Goal: Task Accomplishment & Management: Manage account settings

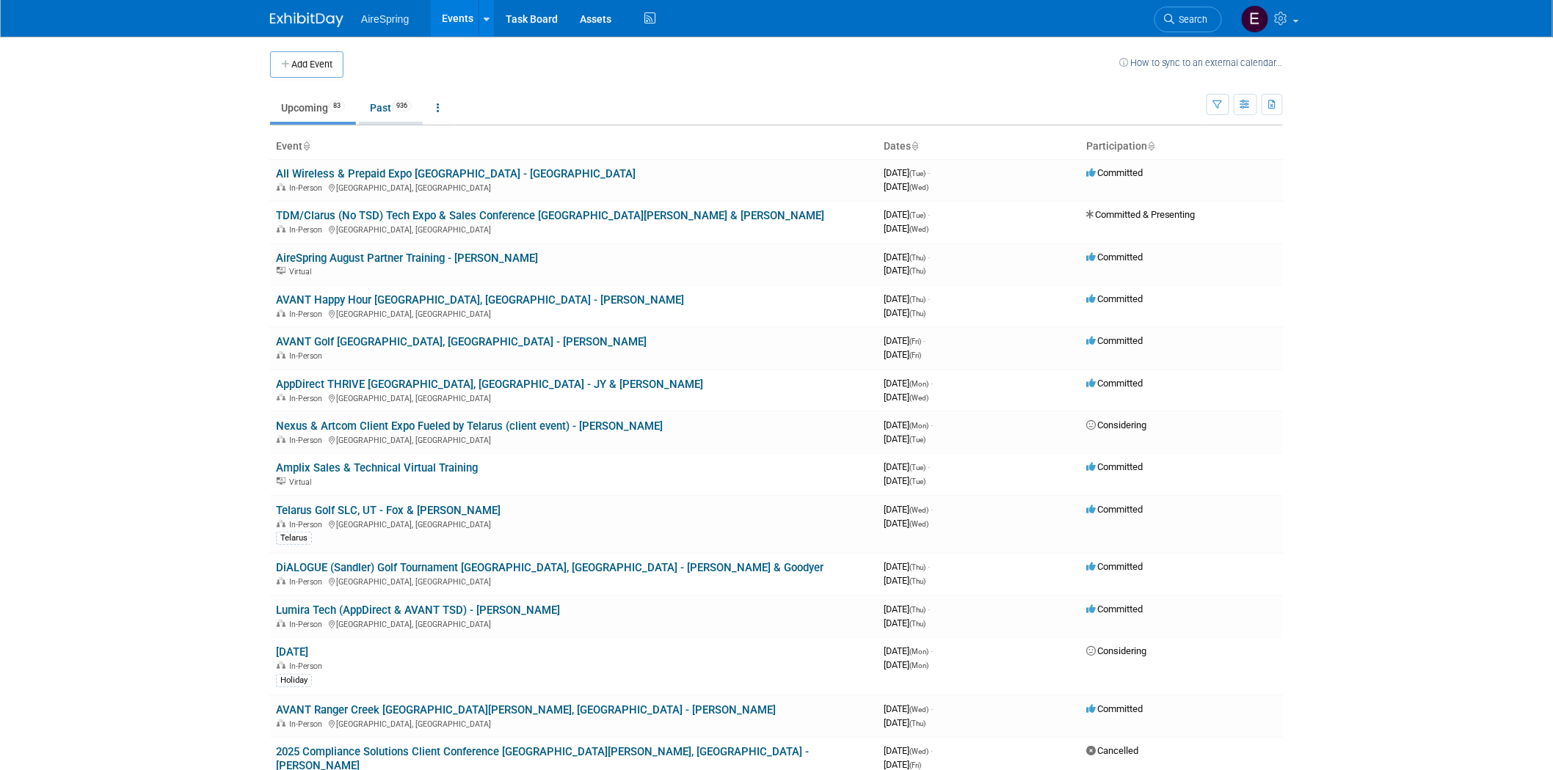
click at [387, 108] on link "Past 936" at bounding box center [391, 108] width 64 height 28
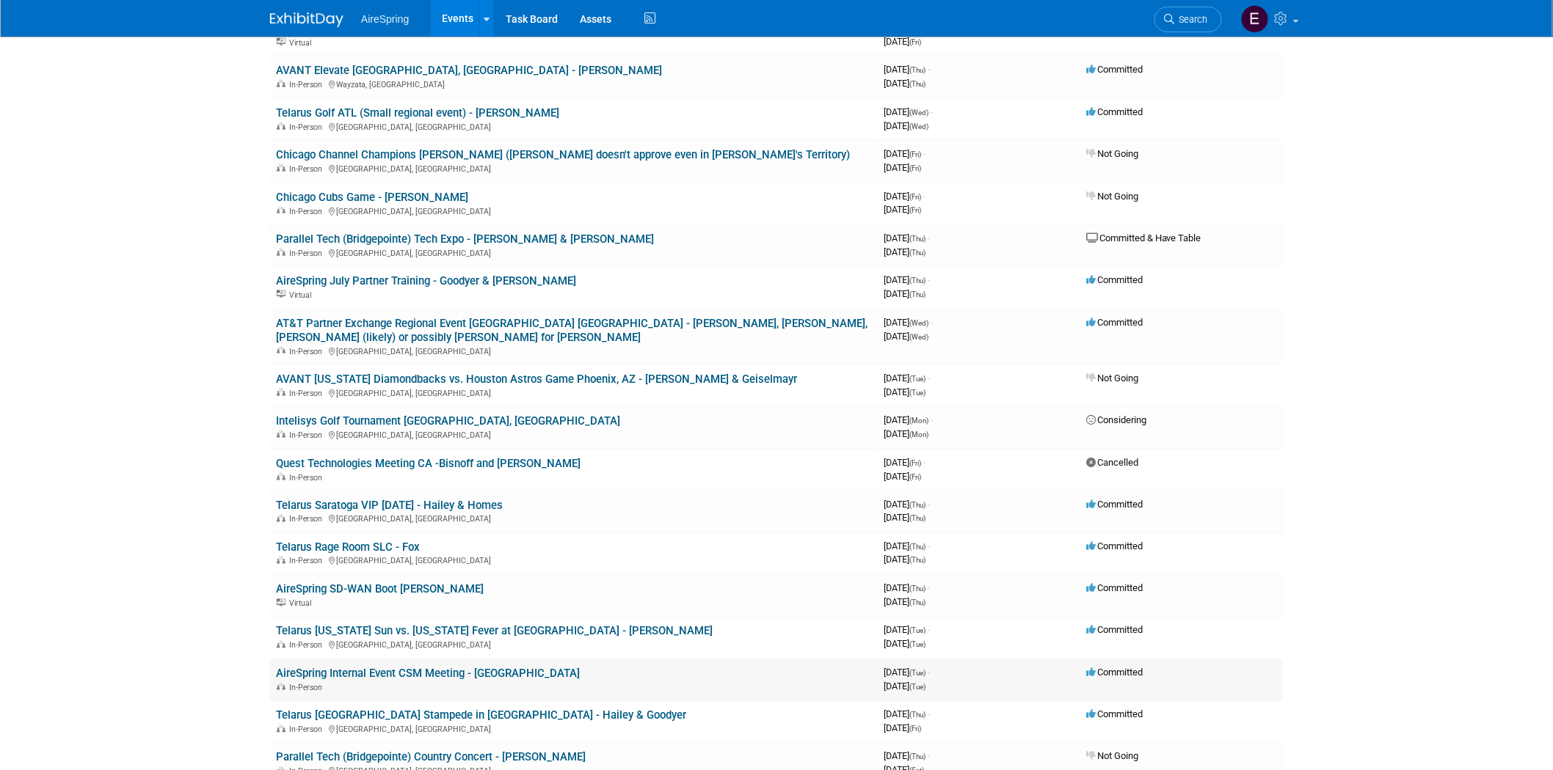
scroll to position [734, 0]
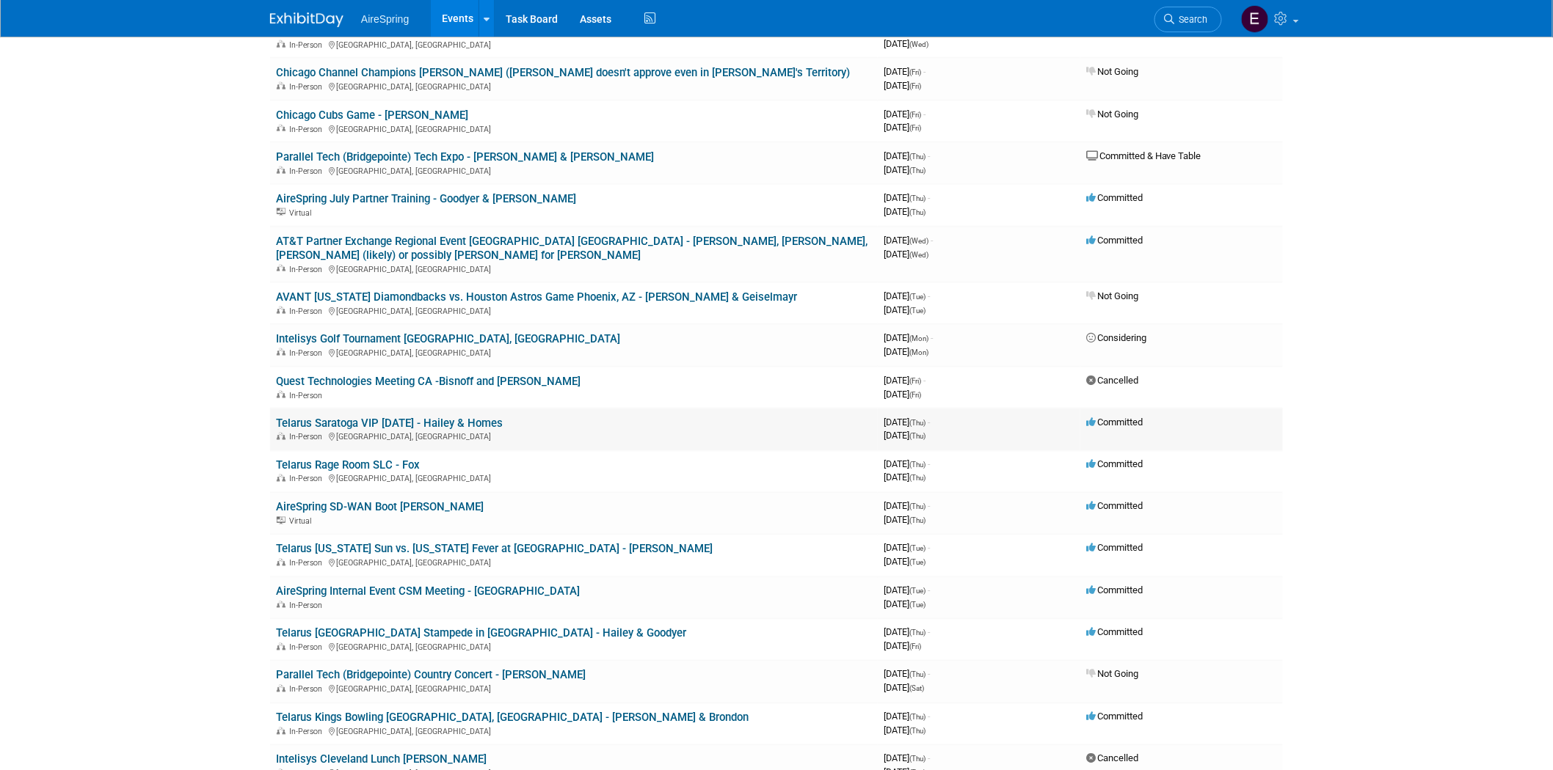
click at [473, 417] on link "Telarus Saratoga VIP [DATE] - Hailey & Homes" at bounding box center [389, 423] width 227 height 13
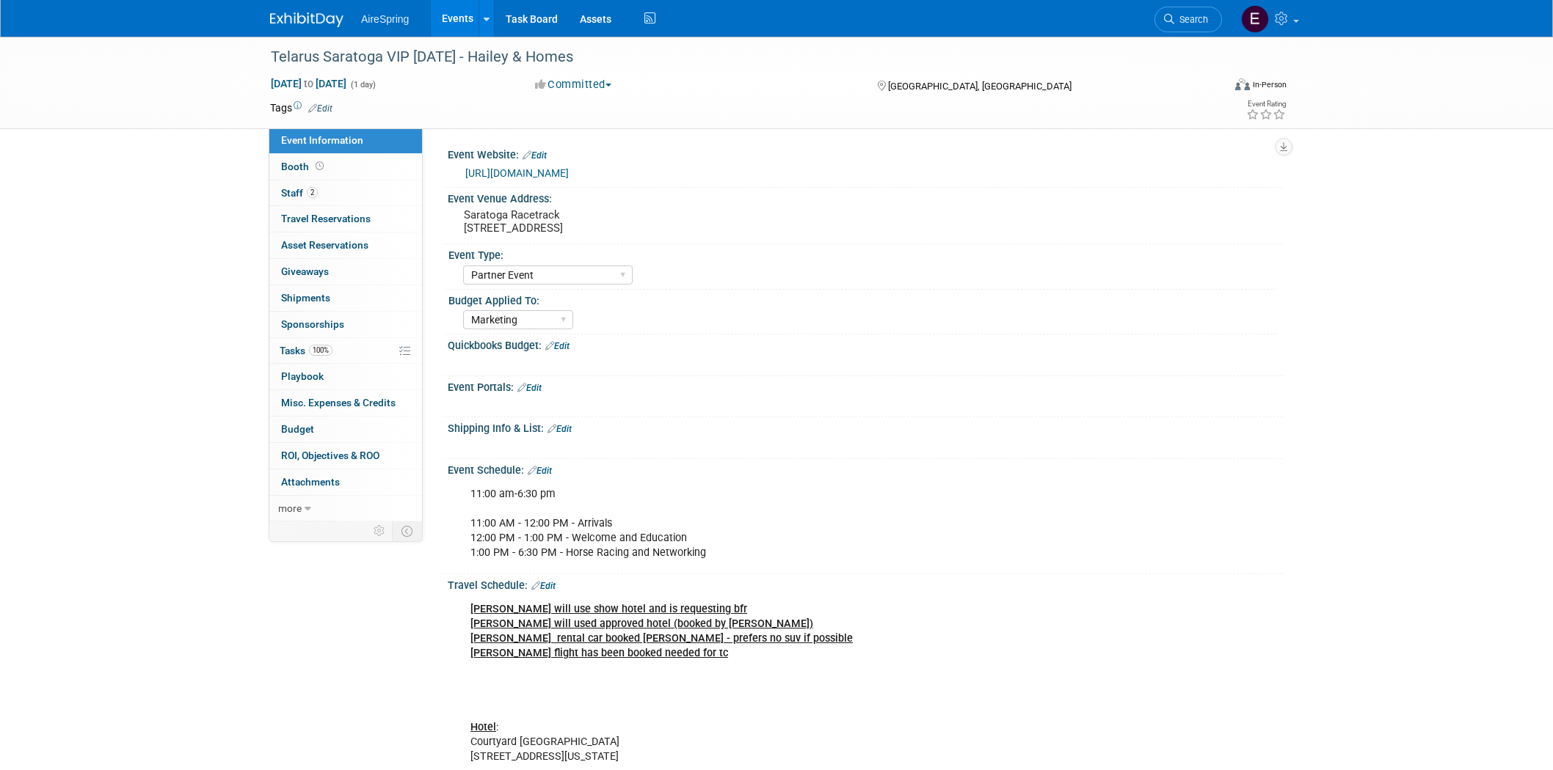
select select "Partner Event"
select select "Marketing"
drag, startPoint x: 269, startPoint y: 49, endPoint x: 468, endPoint y: 61, distance: 199.9
click at [468, 61] on div "Telarus Saratoga VIP Race Day - Hailey & Homes" at bounding box center [733, 57] width 934 height 26
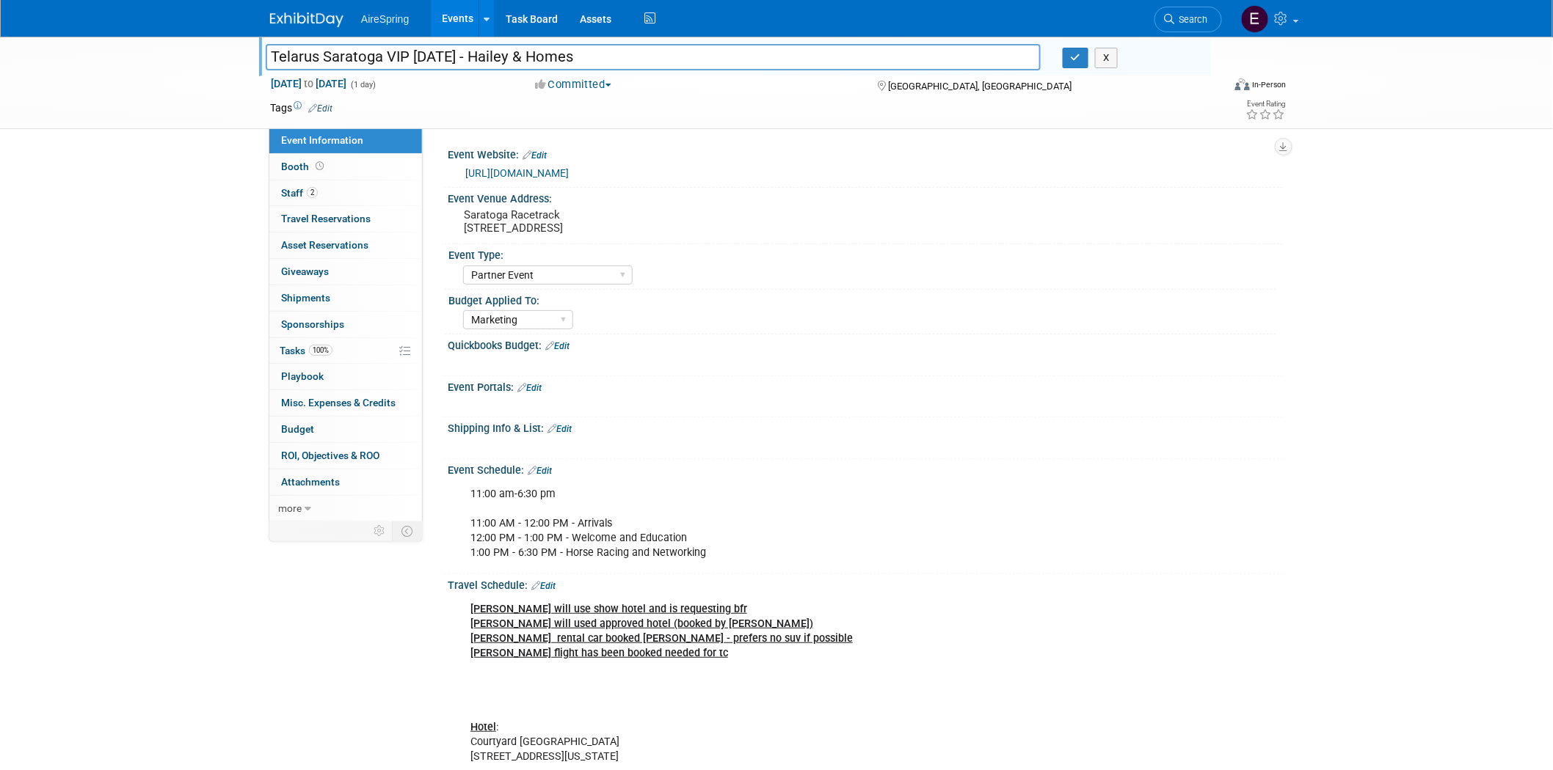
drag, startPoint x: 271, startPoint y: 51, endPoint x: 471, endPoint y: 56, distance: 199.6
click at [471, 56] on input "Telarus Saratoga VIP Race Day - Hailey & Homes" at bounding box center [653, 57] width 775 height 26
drag, startPoint x: 186, startPoint y: 122, endPoint x: 240, endPoint y: 81, distance: 67.7
click at [185, 120] on div "Telarus Saratoga VIP Race Day - Hailey & Homes Telarus Saratoga VIP Race Day - …" at bounding box center [776, 83] width 1553 height 92
drag, startPoint x: 291, startPoint y: 51, endPoint x: 475, endPoint y: 54, distance: 184.2
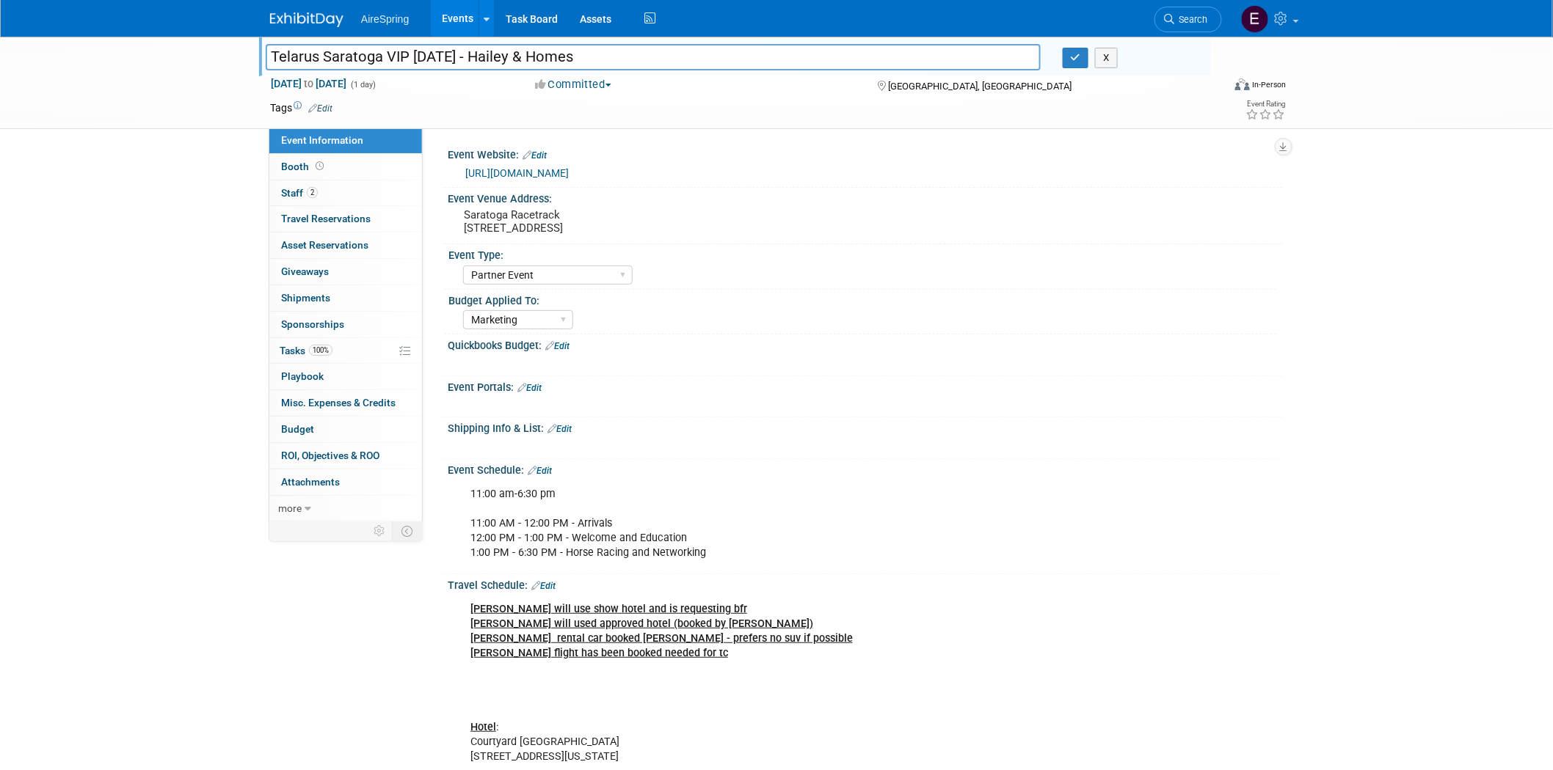
click at [475, 54] on input "Telarus Saratoga VIP [DATE] - Hailey & Homes" at bounding box center [653, 57] width 775 height 26
click at [165, 63] on div "Telarus Saratoga VIP Race Day - Hailey & Homes Telarus Saratoga VIP Race Day - …" at bounding box center [776, 83] width 1553 height 92
drag, startPoint x: 266, startPoint y: 52, endPoint x: 367, endPoint y: 125, distance: 124.0
click at [466, 57] on input "Telarus Saratoga VIP [DATE] - Hailey & Homes" at bounding box center [653, 57] width 775 height 26
click at [147, 92] on div "Telarus Saratoga VIP Race Day - Hailey & Homes Telarus Saratoga VIP Race Day - …" at bounding box center [776, 83] width 1553 height 92
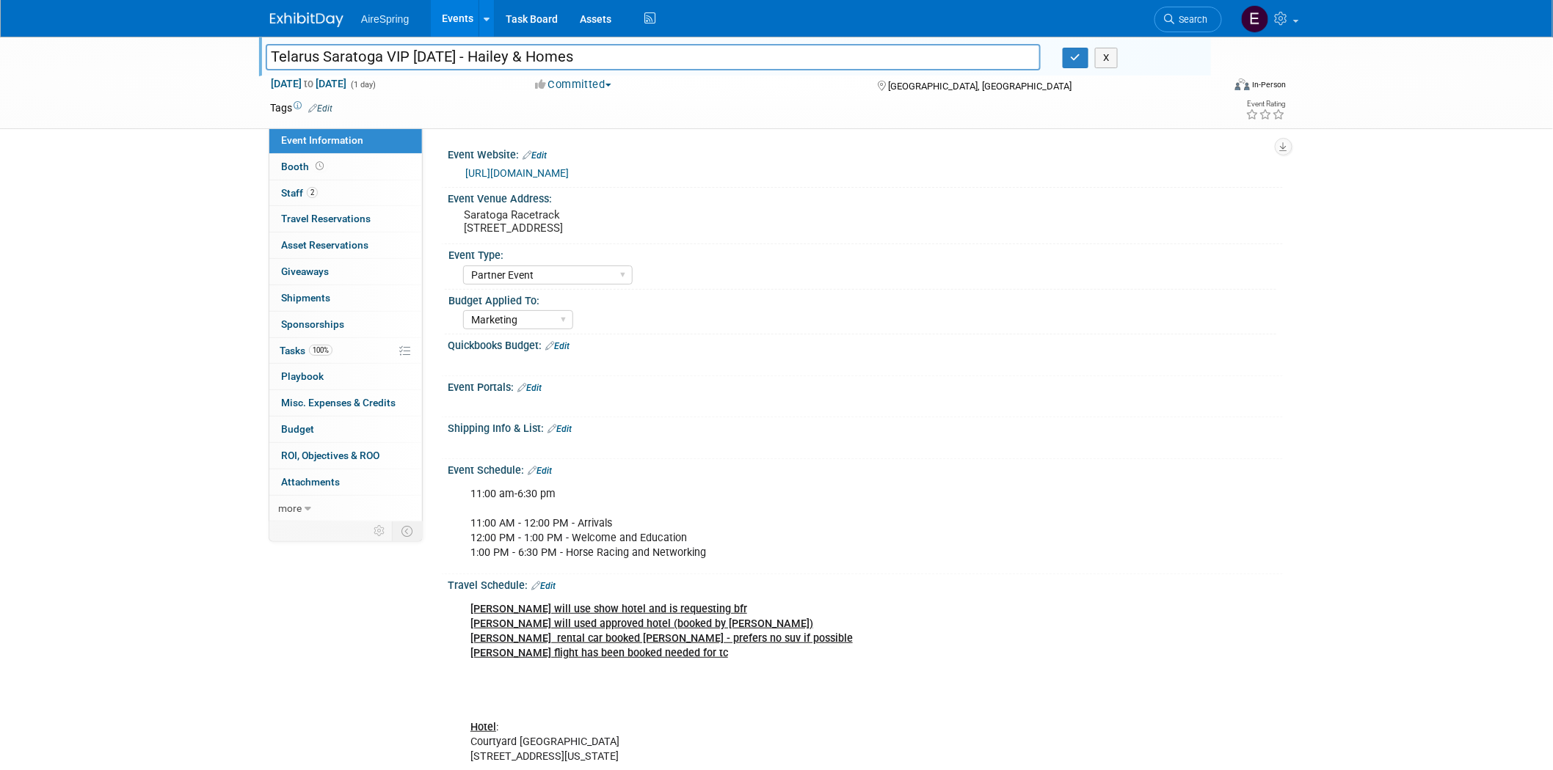
drag, startPoint x: 303, startPoint y: 55, endPoint x: 472, endPoint y: 57, distance: 168.8
click at [472, 57] on input "Telarus Saratoga VIP [DATE] - Hailey & Homes" at bounding box center [653, 57] width 775 height 26
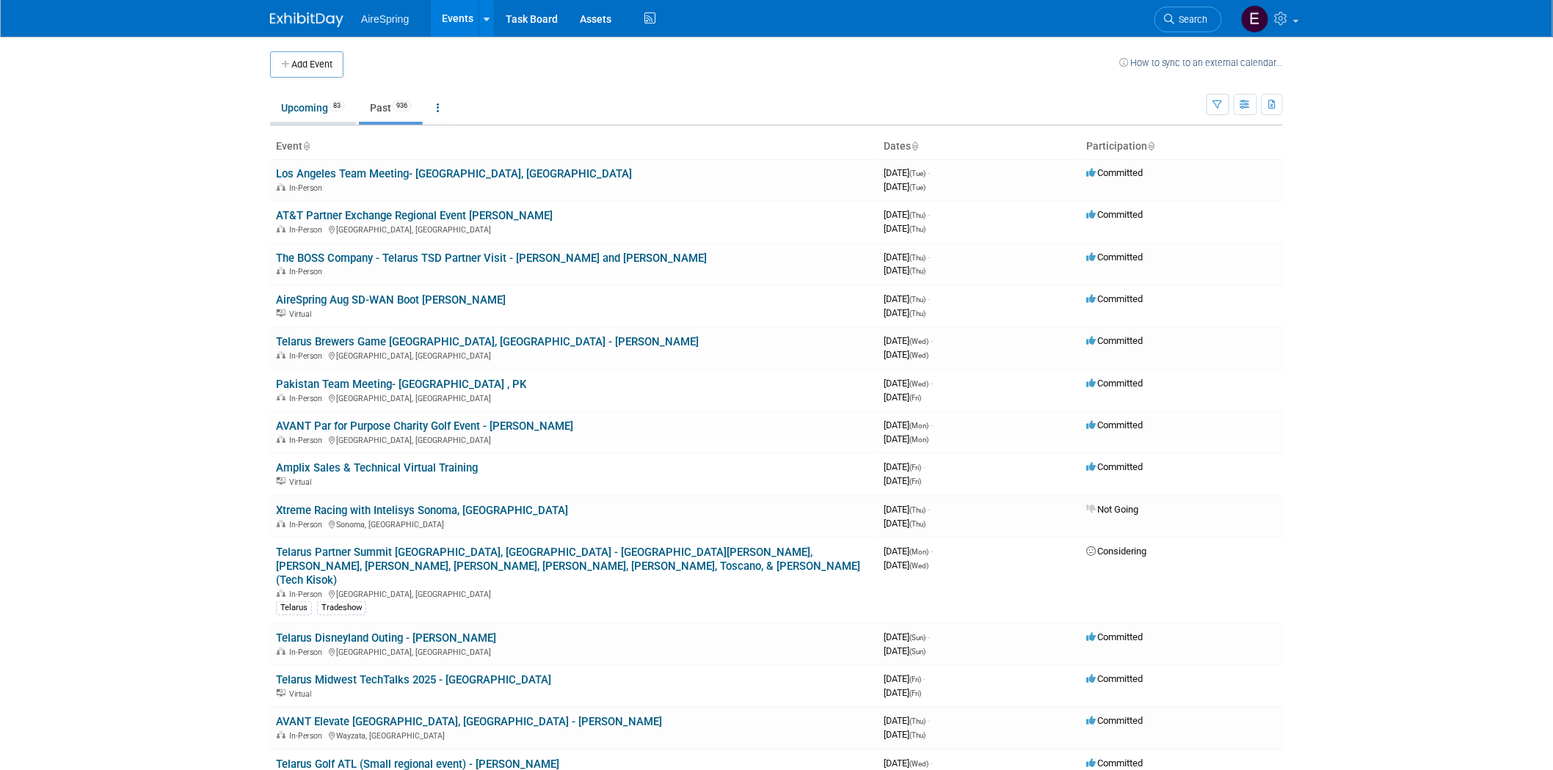
click at [299, 106] on link "Upcoming 83" at bounding box center [313, 108] width 86 height 28
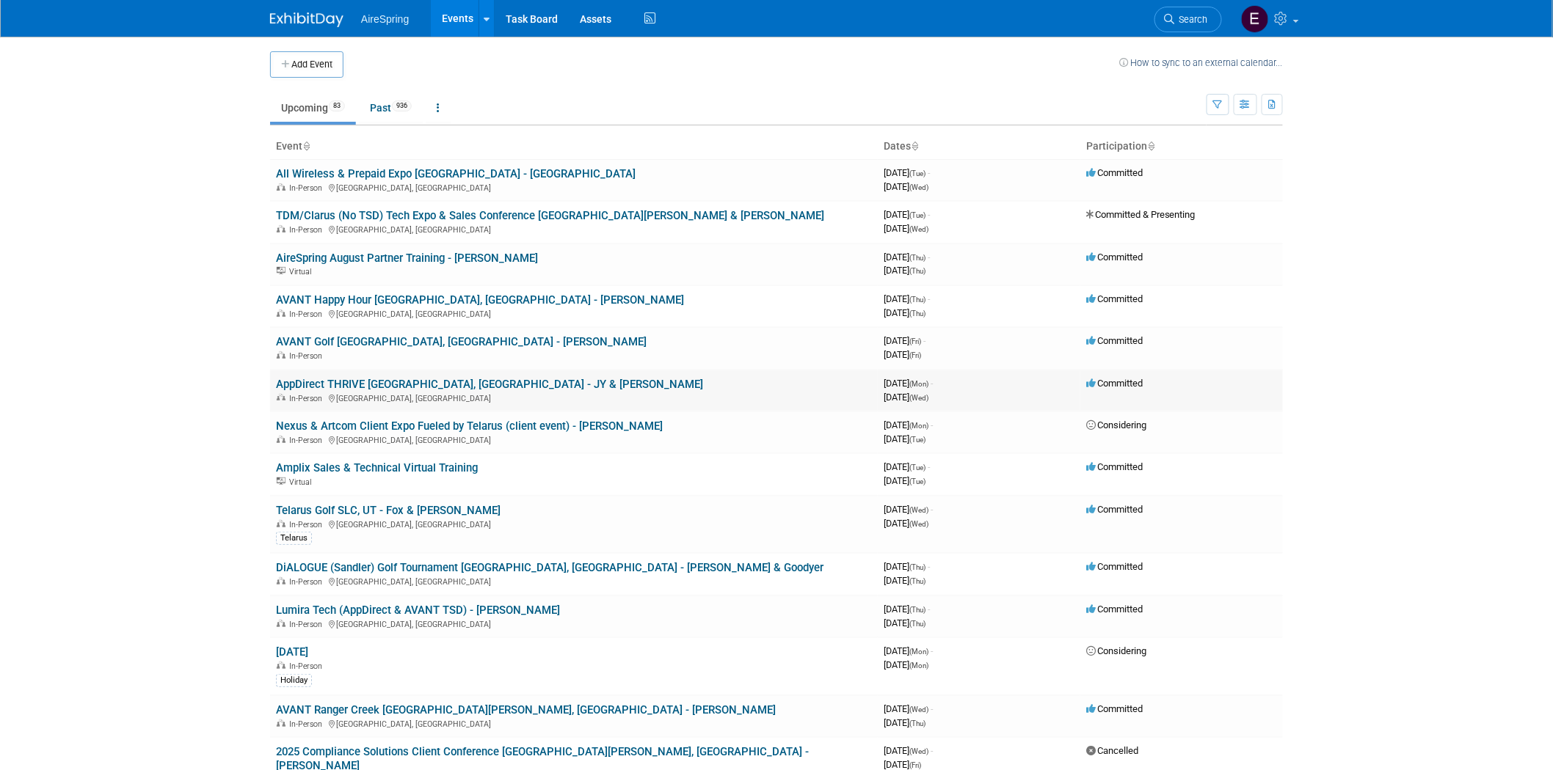
click at [382, 380] on link "AppDirect THRIVE [GEOGRAPHIC_DATA], [GEOGRAPHIC_DATA] - JY & [PERSON_NAME]" at bounding box center [489, 384] width 427 height 13
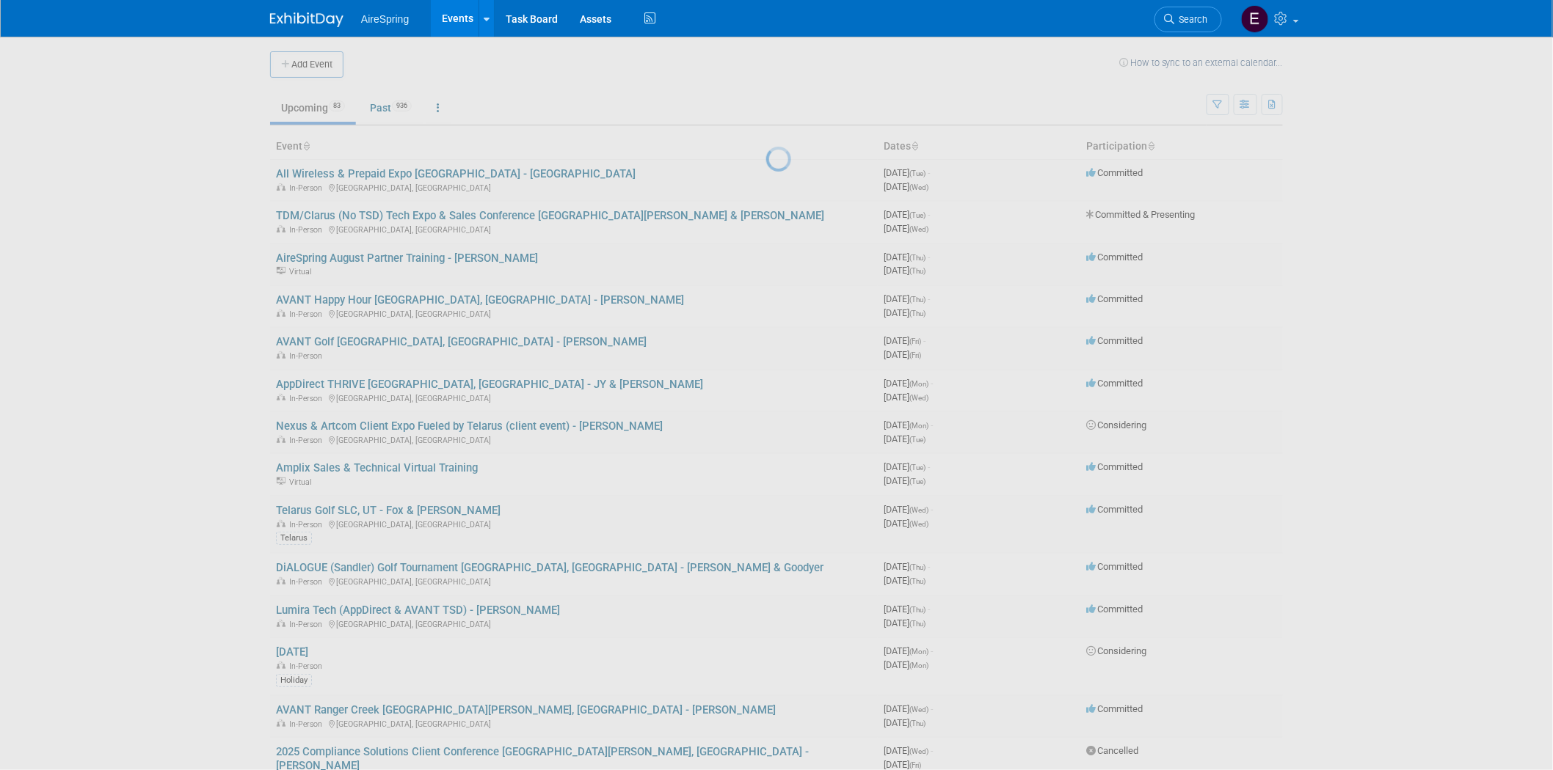
click at [766, 380] on div at bounding box center [776, 385] width 21 height 770
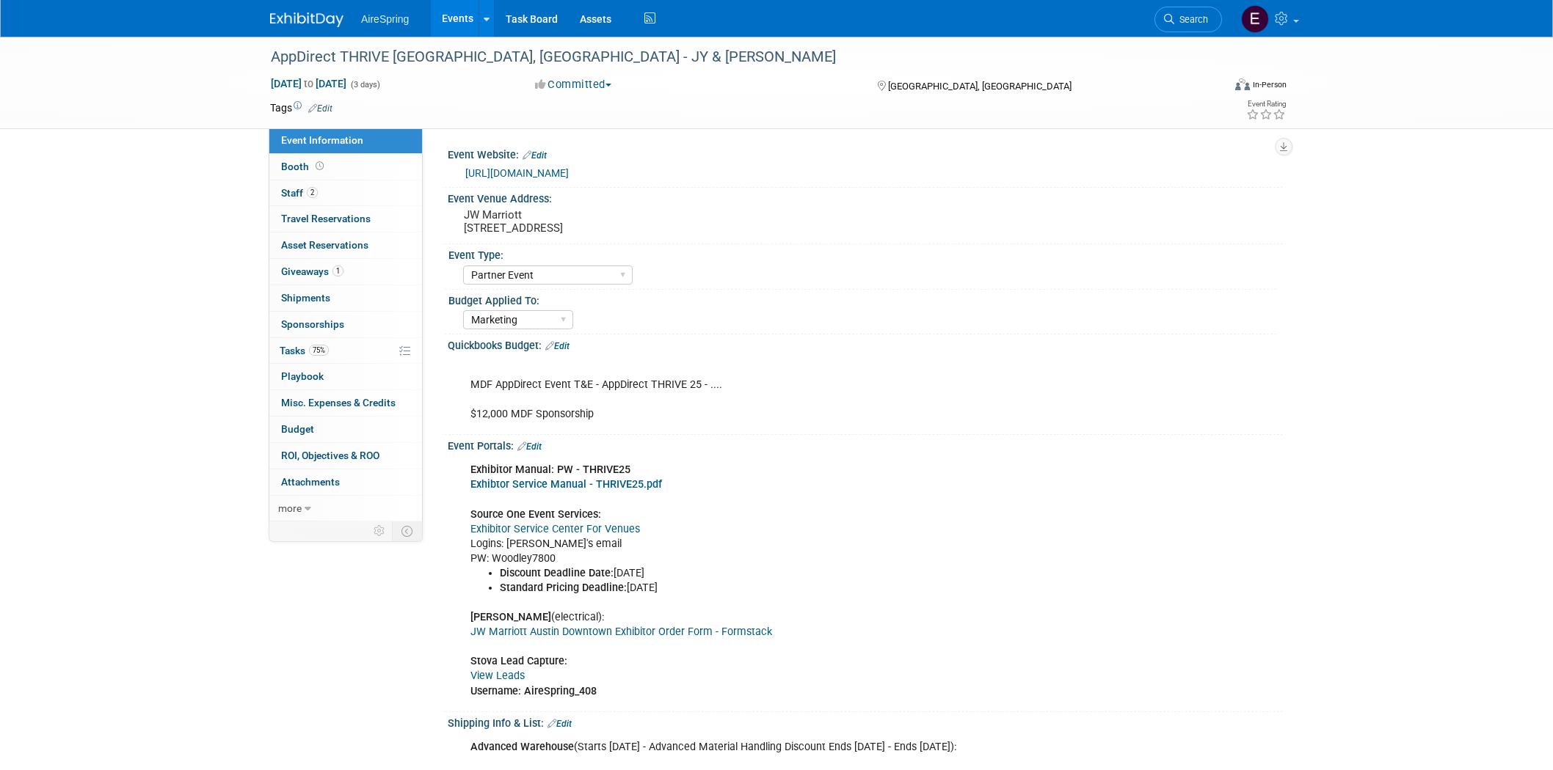
select select "Partner Event"
select select "Marketing"
drag, startPoint x: 269, startPoint y: 53, endPoint x: 457, endPoint y: 59, distance: 188.7
click at [457, 59] on div "AppDirect THRIVE [GEOGRAPHIC_DATA], [GEOGRAPHIC_DATA] - JY & [PERSON_NAME]" at bounding box center [733, 57] width 934 height 26
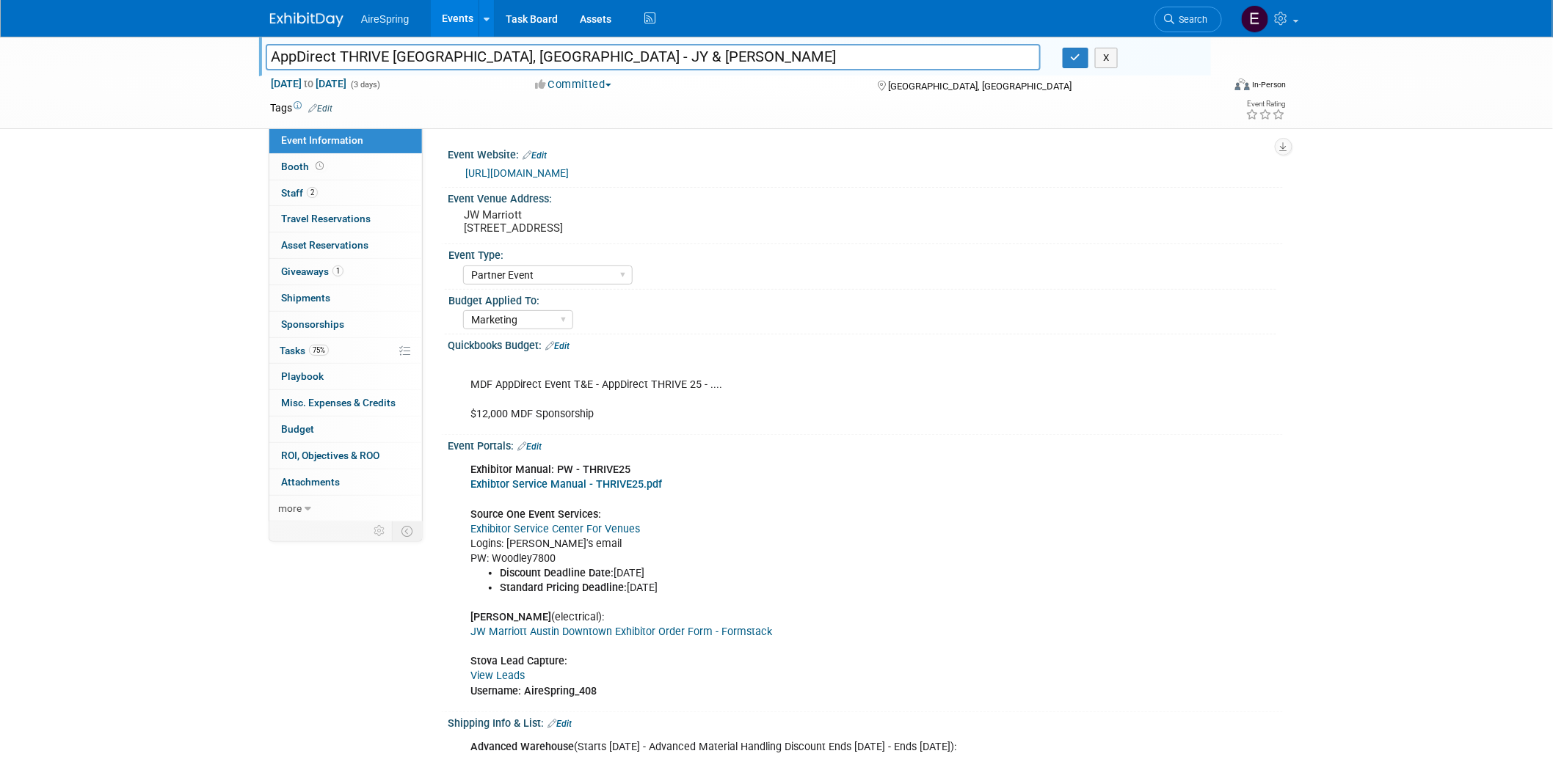
drag, startPoint x: 269, startPoint y: 56, endPoint x: 455, endPoint y: 62, distance: 185.7
click at [455, 62] on input "AppDirect THRIVE [GEOGRAPHIC_DATA], [GEOGRAPHIC_DATA] - JY & [PERSON_NAME]" at bounding box center [653, 57] width 775 height 26
click at [183, 81] on div "AppDirect THRIVE Austin, TX - JY & Hailey AppDirect THRIVE Austin, TX - JY & Ha…" at bounding box center [776, 83] width 1553 height 92
drag, startPoint x: 268, startPoint y: 54, endPoint x: 465, endPoint y: 49, distance: 197.4
click at [465, 49] on input "AppDirect THRIVE [GEOGRAPHIC_DATA], [GEOGRAPHIC_DATA] - JY & [PERSON_NAME]" at bounding box center [653, 57] width 775 height 26
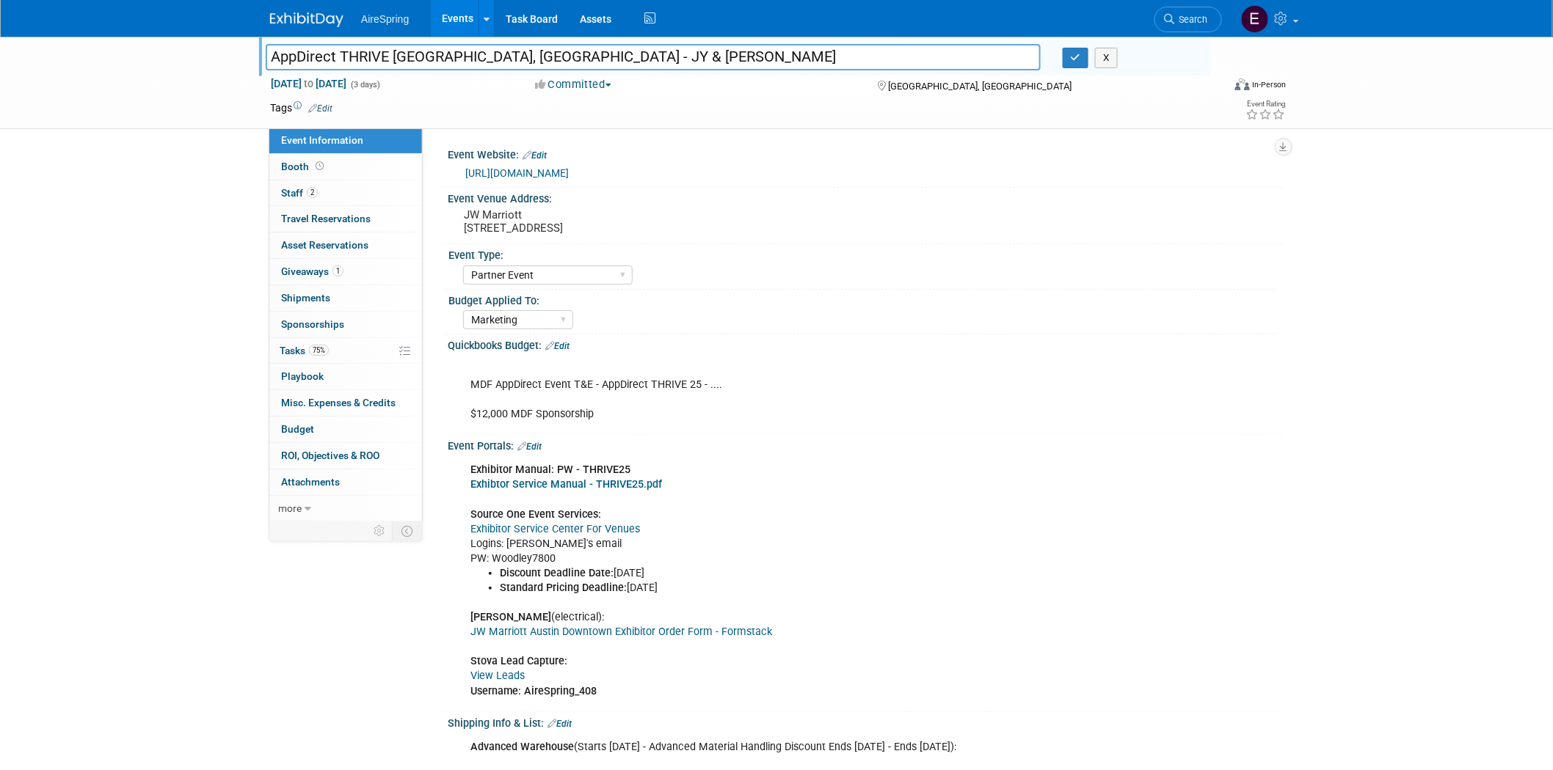
drag, startPoint x: 172, startPoint y: 54, endPoint x: 211, endPoint y: 48, distance: 40.1
click at [172, 50] on div "AppDirect THRIVE Austin, TX - JY & Hailey AppDirect THRIVE Austin, TX - JY & Ha…" at bounding box center [776, 83] width 1553 height 92
drag, startPoint x: 267, startPoint y: 54, endPoint x: 455, endPoint y: 60, distance: 188.0
click at [455, 60] on input "AppDirect THRIVE [GEOGRAPHIC_DATA], [GEOGRAPHIC_DATA] - JY & [PERSON_NAME]" at bounding box center [653, 57] width 775 height 26
drag, startPoint x: 150, startPoint y: 78, endPoint x: 219, endPoint y: 64, distance: 69.6
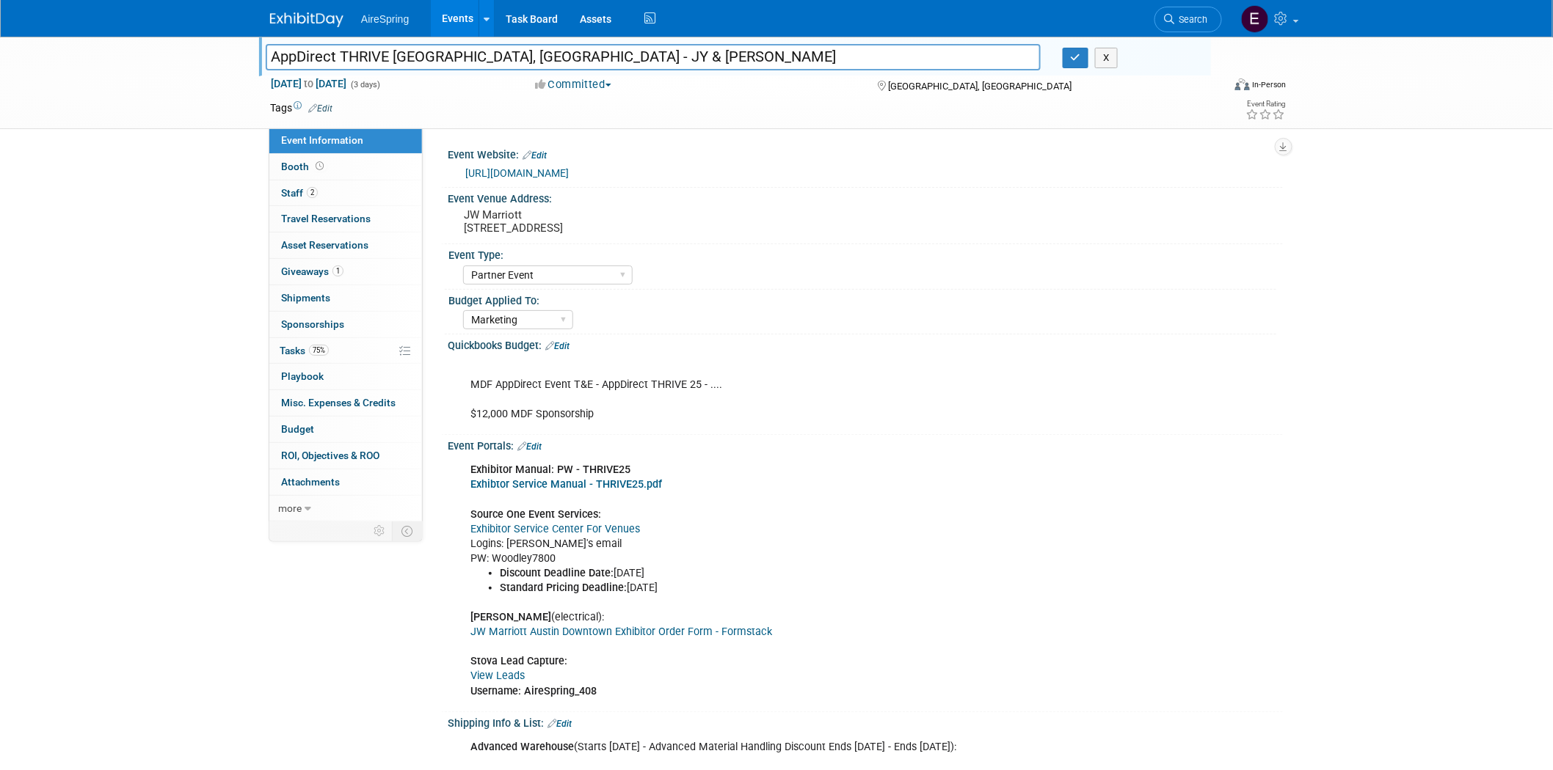
click at [147, 70] on div "AppDirect THRIVE Austin, TX - JY & Hailey AppDirect THRIVE Austin, TX - JY & Ha…" at bounding box center [776, 83] width 1553 height 92
drag, startPoint x: 266, startPoint y: 53, endPoint x: 462, endPoint y: 57, distance: 196.7
click at [462, 57] on input "AppDirect THRIVE [GEOGRAPHIC_DATA], [GEOGRAPHIC_DATA] - JY & [PERSON_NAME]" at bounding box center [653, 57] width 775 height 26
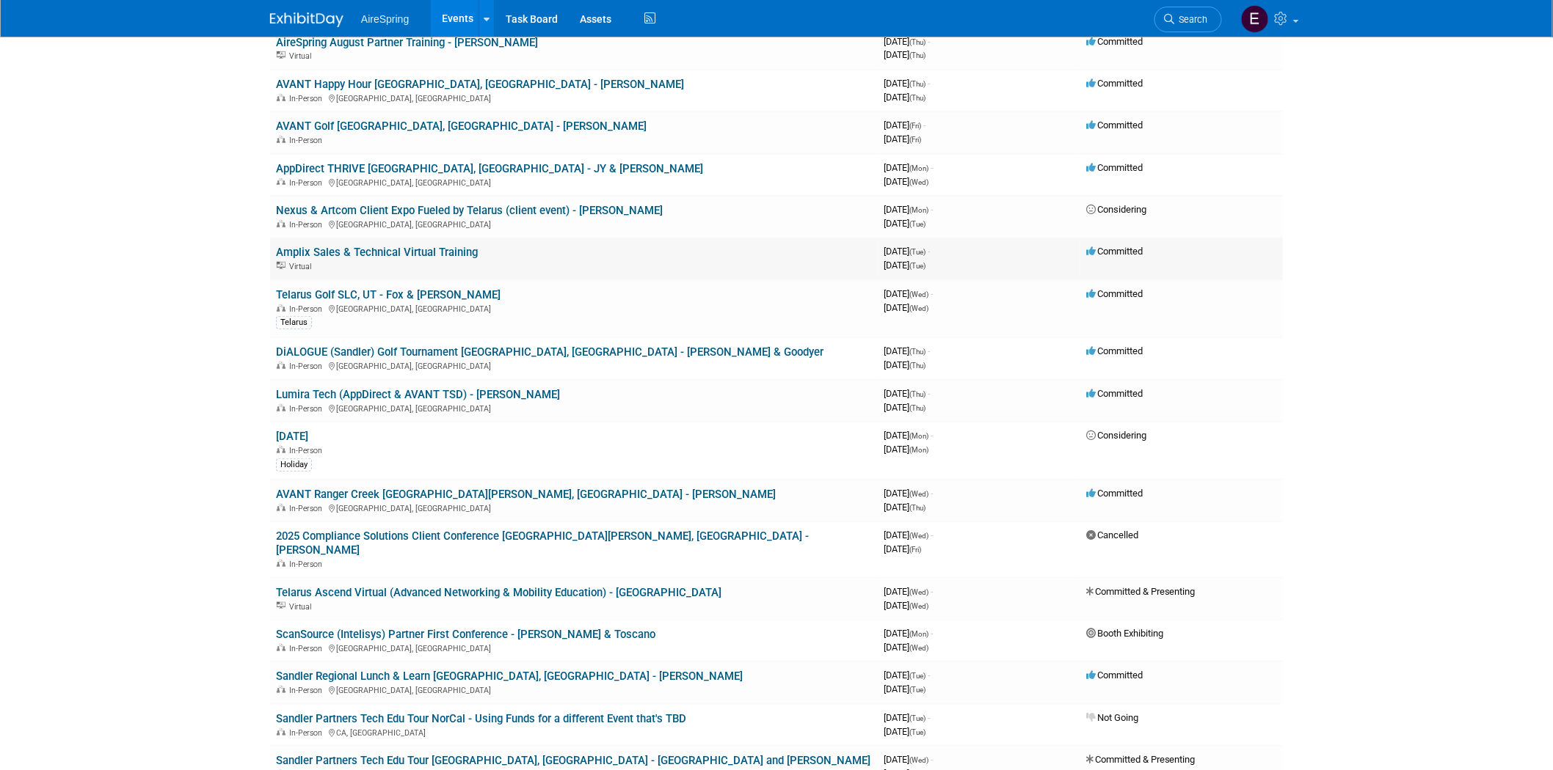
scroll to position [244, 0]
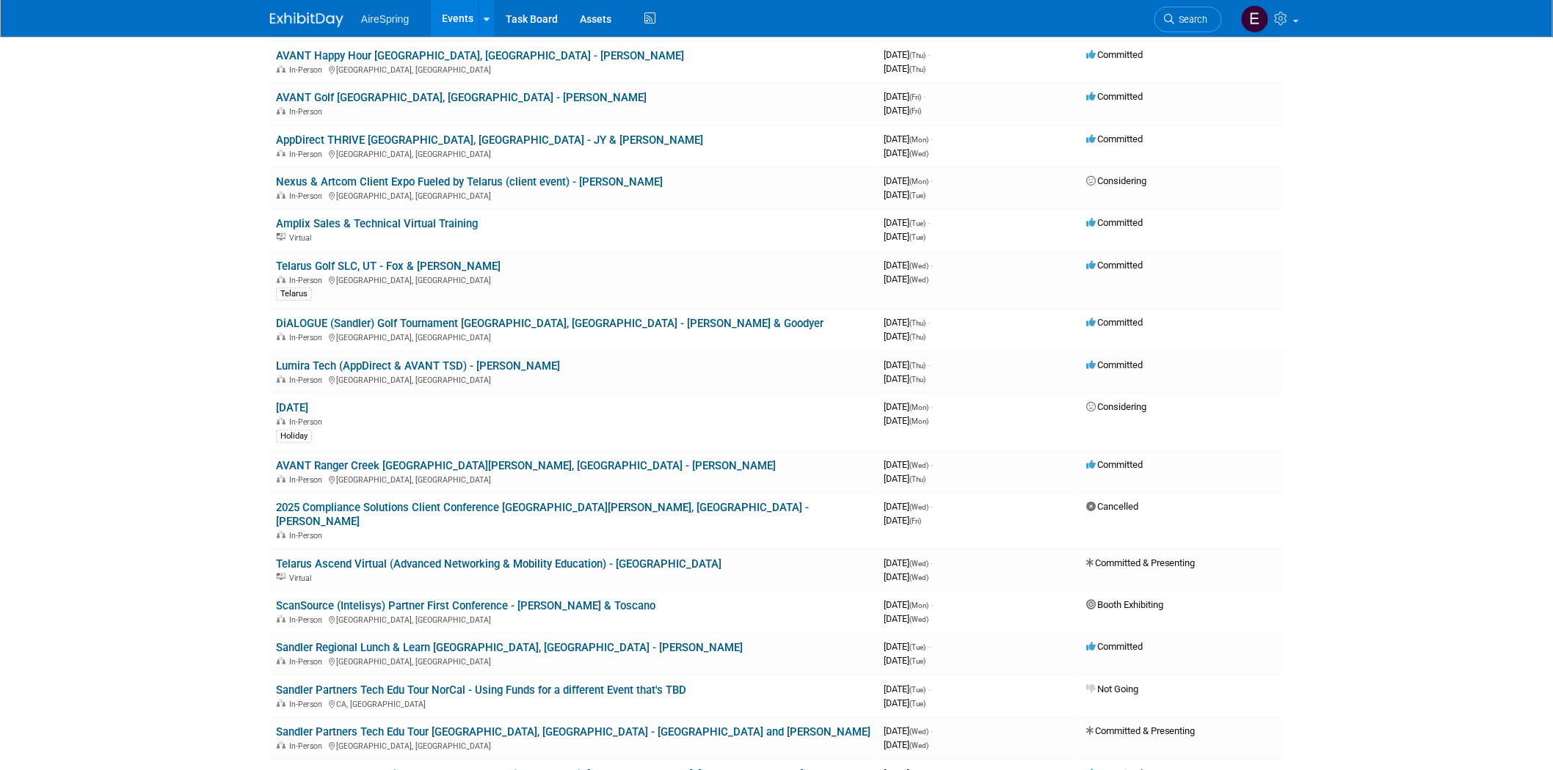
drag, startPoint x: 518, startPoint y: 318, endPoint x: 537, endPoint y: 335, distance: 26.0
click at [518, 318] on link "DiALOGUE (Sandler) Golf Tournament [GEOGRAPHIC_DATA], [GEOGRAPHIC_DATA] - [PERS…" at bounding box center [549, 323] width 547 height 13
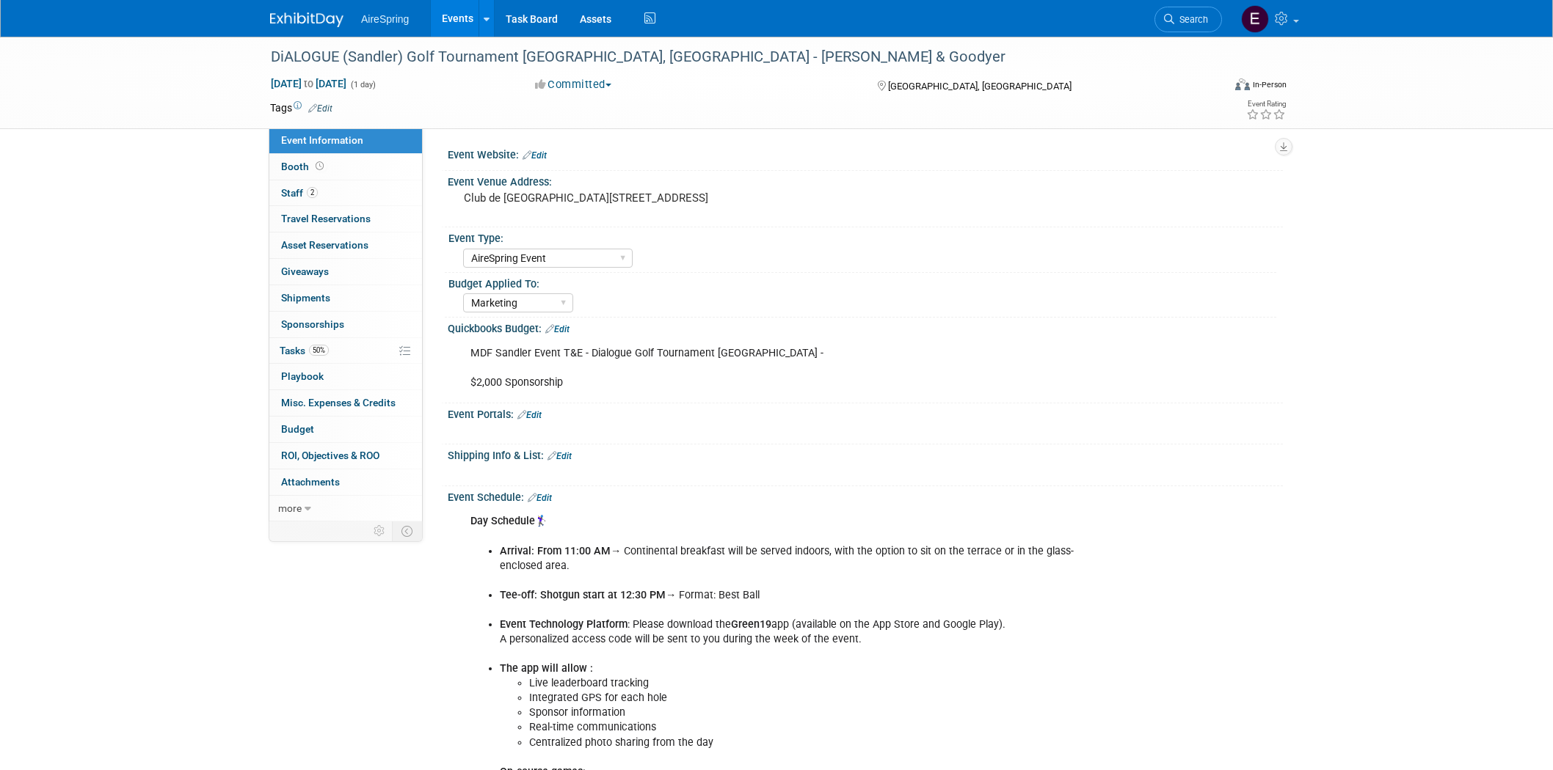
select select "AireSpring Event"
select select "Marketing"
drag, startPoint x: 461, startPoint y: 208, endPoint x: 517, endPoint y: 208, distance: 56.5
click at [517, 208] on div "Club de Golf Beloeil 425, rue des Chênes, Beloeil, QC J3G 2K6" at bounding box center [622, 205] width 326 height 34
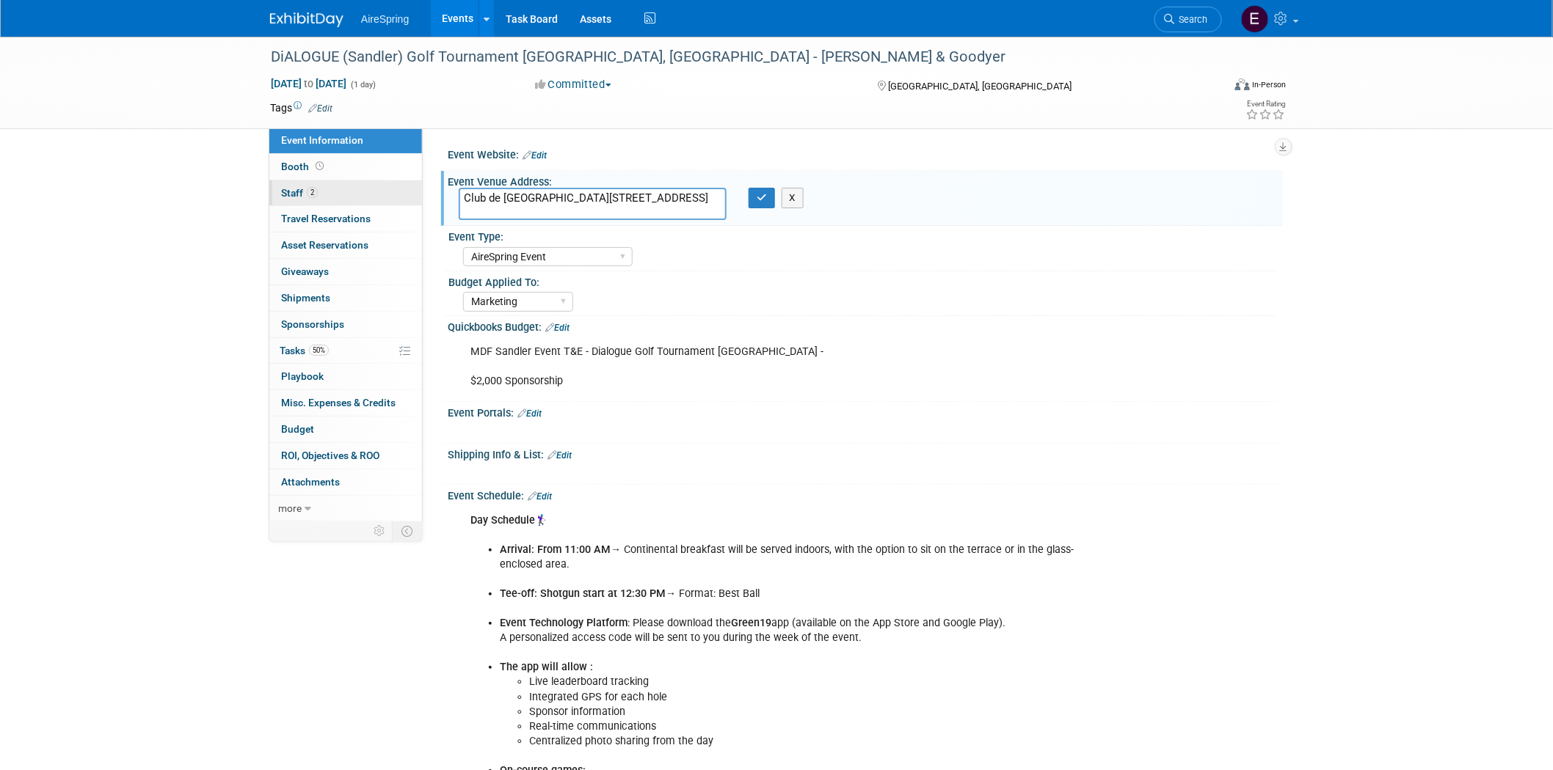
click at [289, 194] on span "Staff 2" at bounding box center [299, 193] width 37 height 12
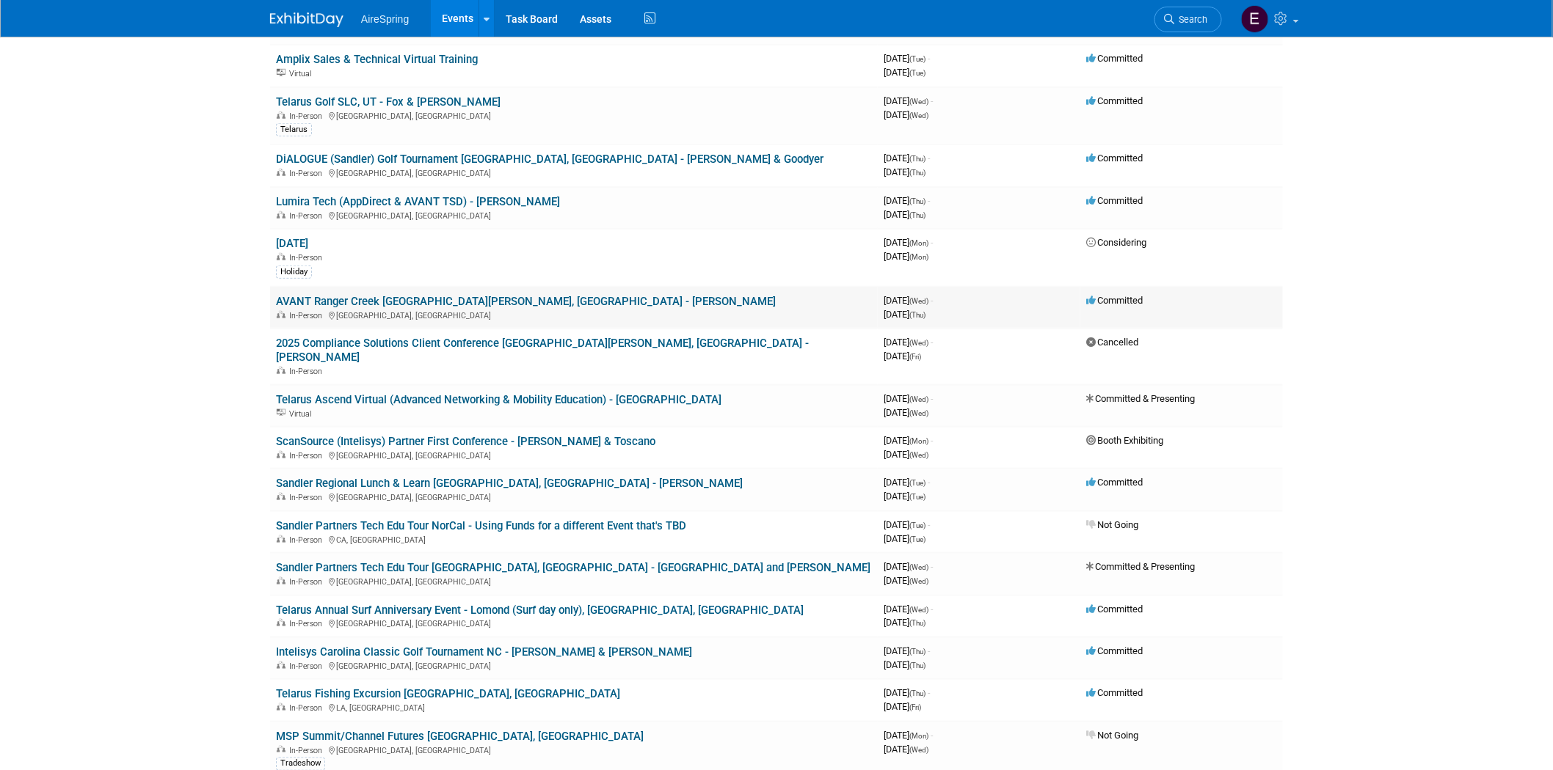
scroll to position [489, 0]
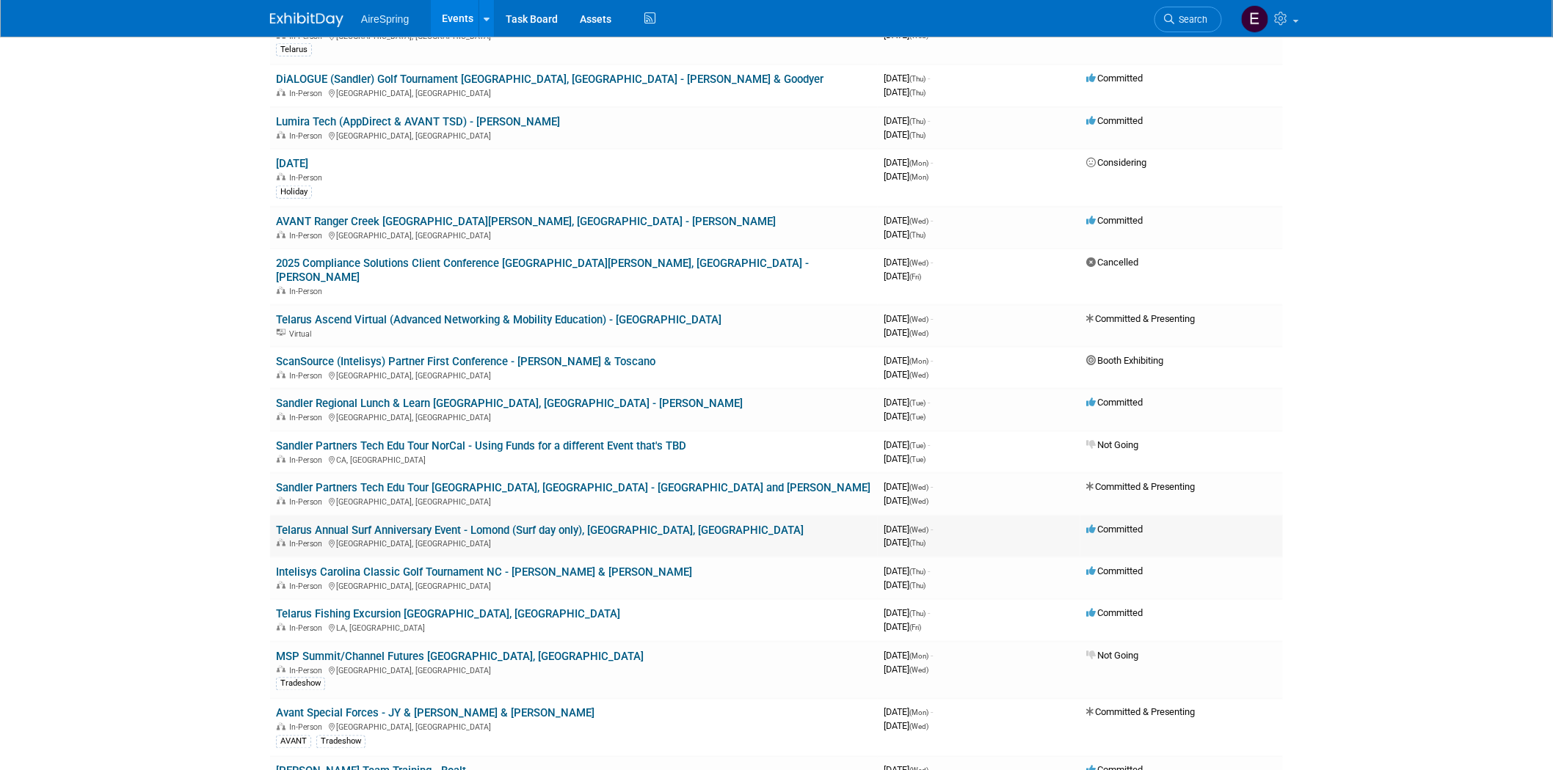
click at [522, 524] on link "Telarus Annual Surf Anniversary Event - Lomond (Surf day only), [GEOGRAPHIC_DAT…" at bounding box center [540, 530] width 528 height 13
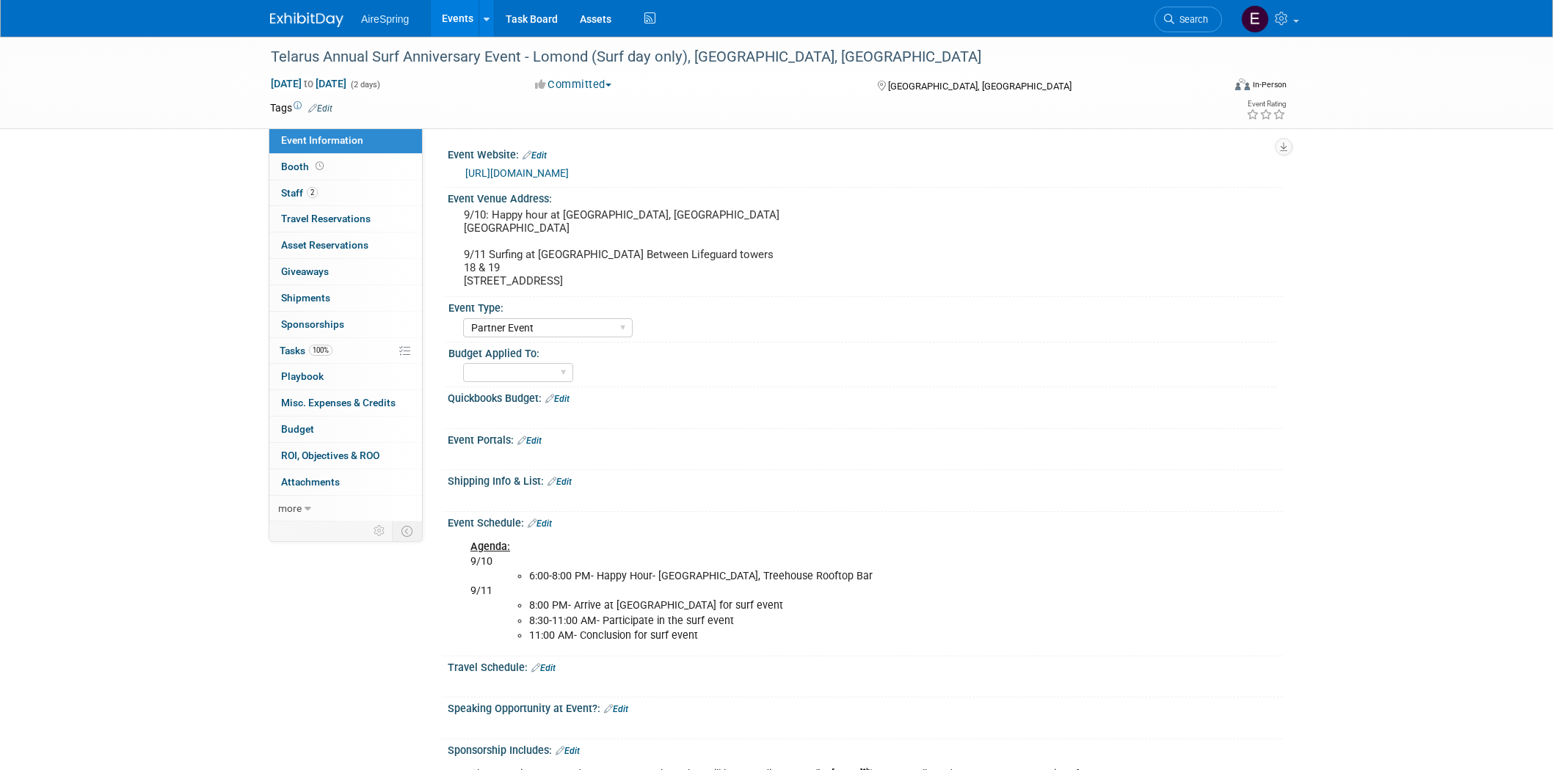
select select "Partner Event"
drag, startPoint x: 460, startPoint y: 227, endPoint x: 630, endPoint y: 228, distance: 169.5
click at [630, 228] on div "9/10: Happy hour at [GEOGRAPHIC_DATA], [GEOGRAPHIC_DATA] [GEOGRAPHIC_DATA] 9/11…" at bounding box center [622, 248] width 326 height 87
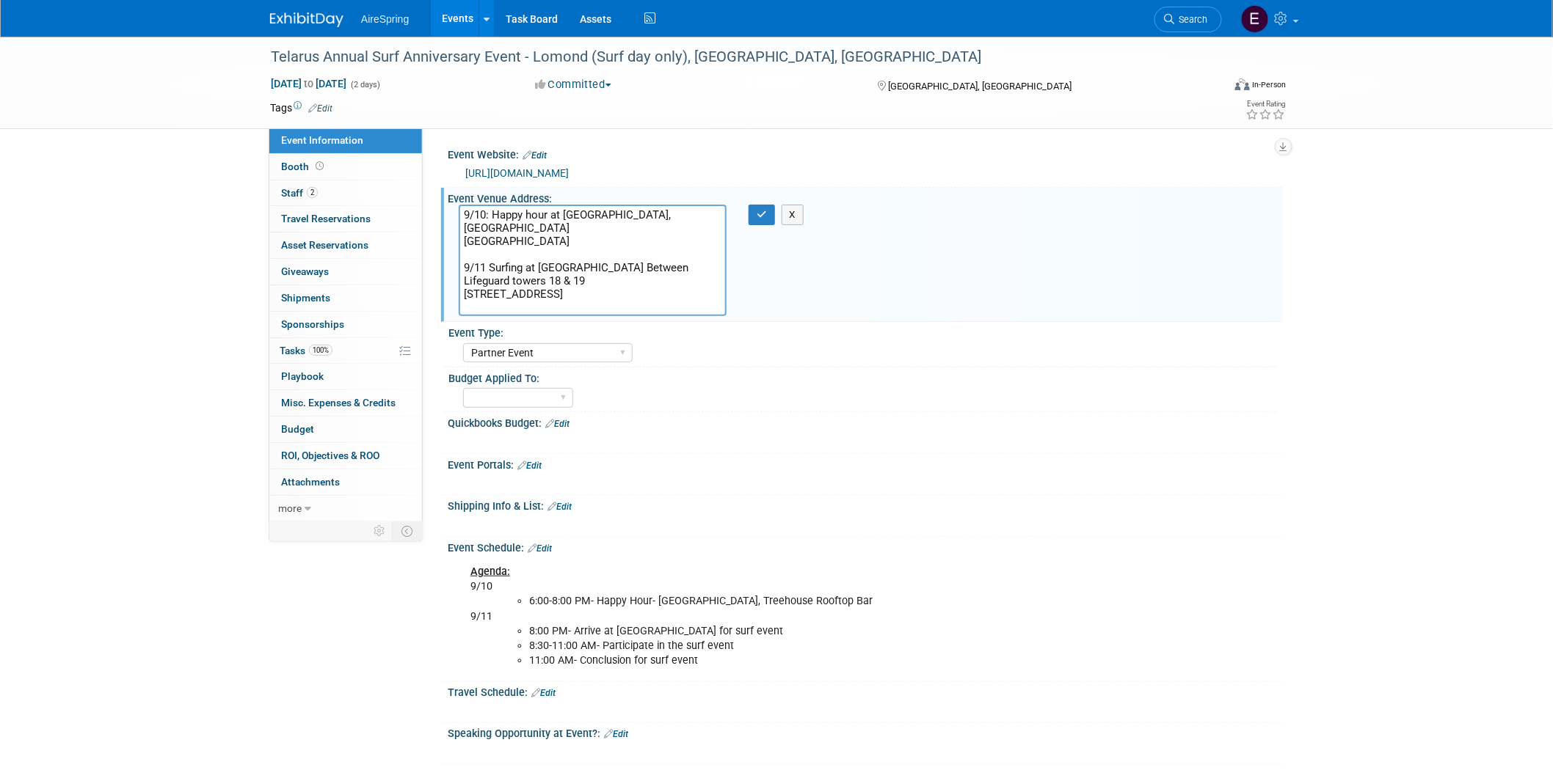
drag, startPoint x: 462, startPoint y: 239, endPoint x: 628, endPoint y: 247, distance: 166.0
click at [628, 247] on textarea "9/10: Happy hour at [GEOGRAPHIC_DATA], [GEOGRAPHIC_DATA] [GEOGRAPHIC_DATA] 9/11…" at bounding box center [593, 261] width 268 height 112
click at [680, 346] on div "AireSpring Event AireSpring Internal Partner Event Training Tradeshow - Exhibit…" at bounding box center [869, 351] width 813 height 23
drag, startPoint x: 473, startPoint y: 238, endPoint x: 530, endPoint y: 246, distance: 58.4
click at [632, 242] on textarea "9/10: Happy hour at [GEOGRAPHIC_DATA], [GEOGRAPHIC_DATA] [GEOGRAPHIC_DATA] 9/11…" at bounding box center [593, 261] width 268 height 112
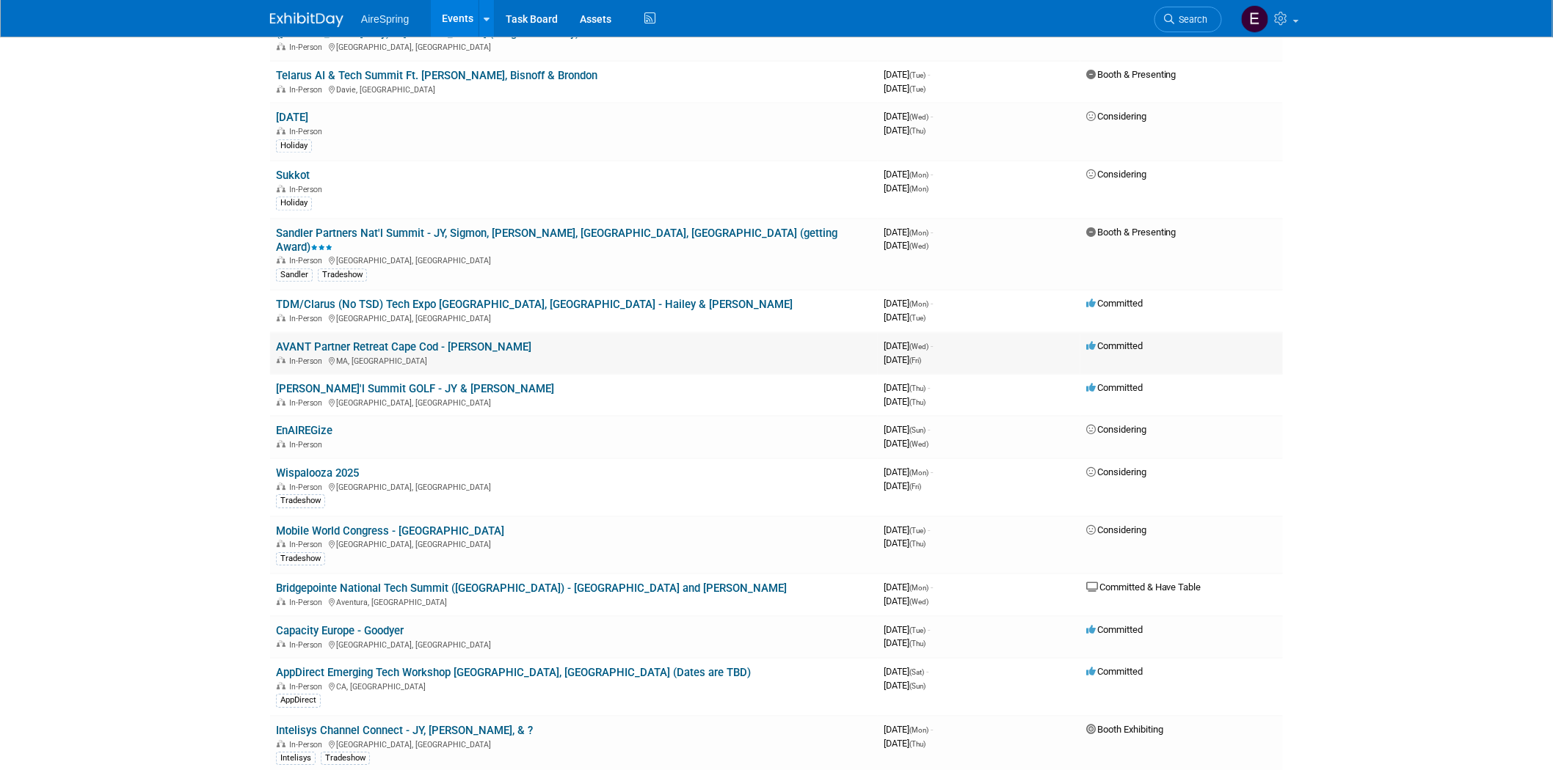
scroll to position [1630, 0]
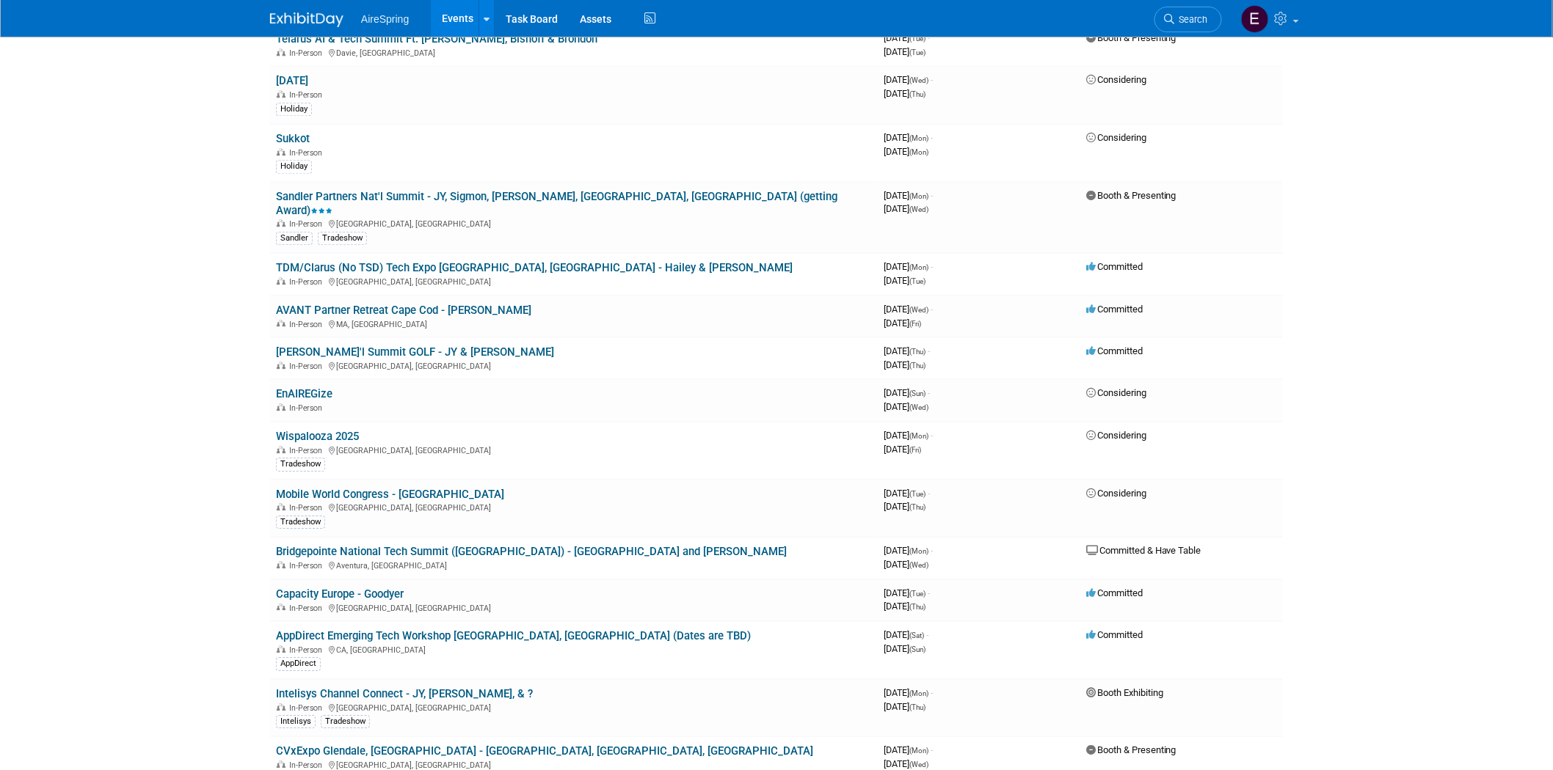
click at [348, 588] on link "Capacity Europe - Goodyer" at bounding box center [340, 594] width 128 height 13
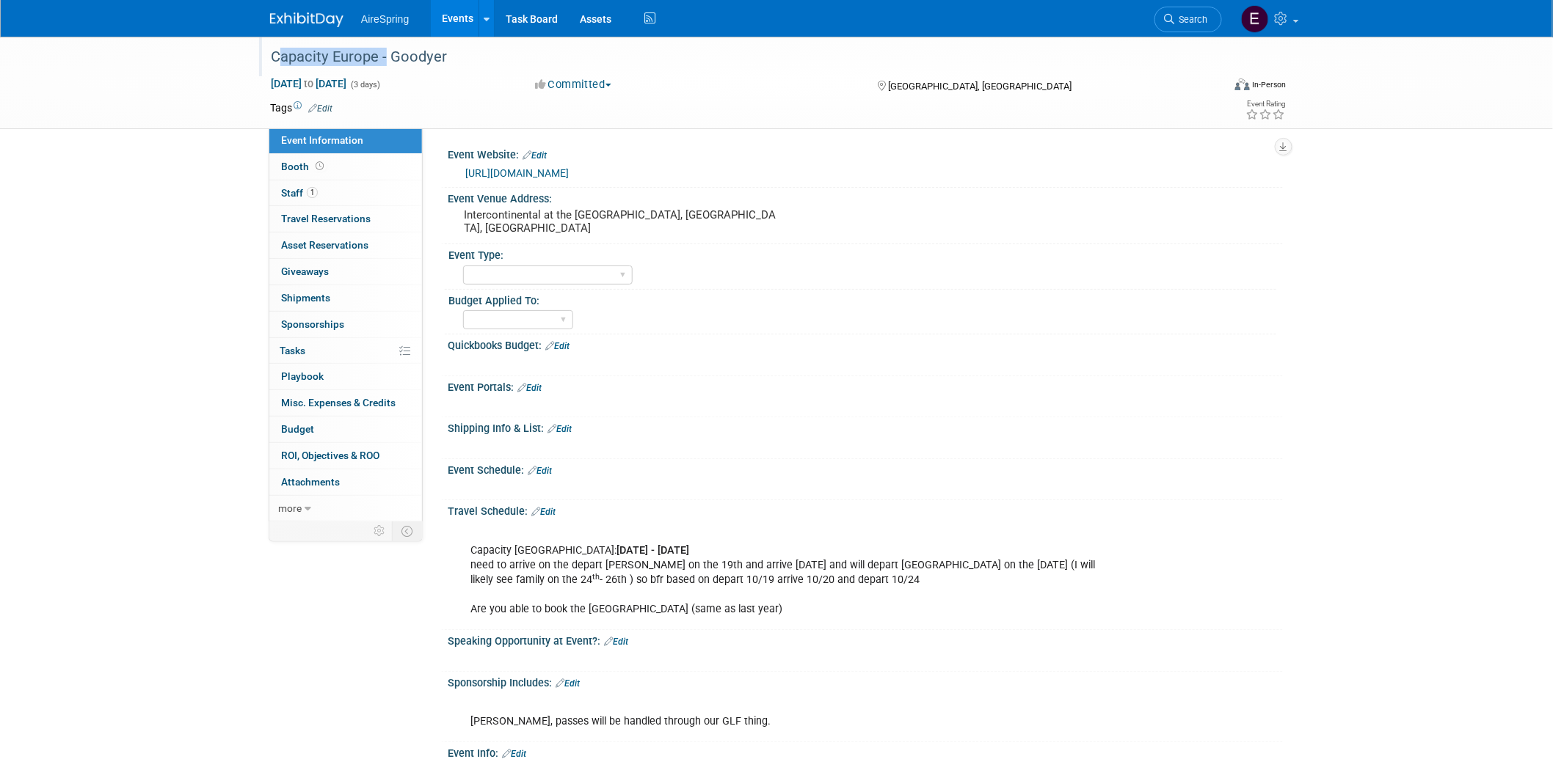
drag, startPoint x: 266, startPoint y: 54, endPoint x: 379, endPoint y: 56, distance: 113.7
click at [379, 56] on div "Capacity Europe - Goodyer" at bounding box center [733, 57] width 934 height 26
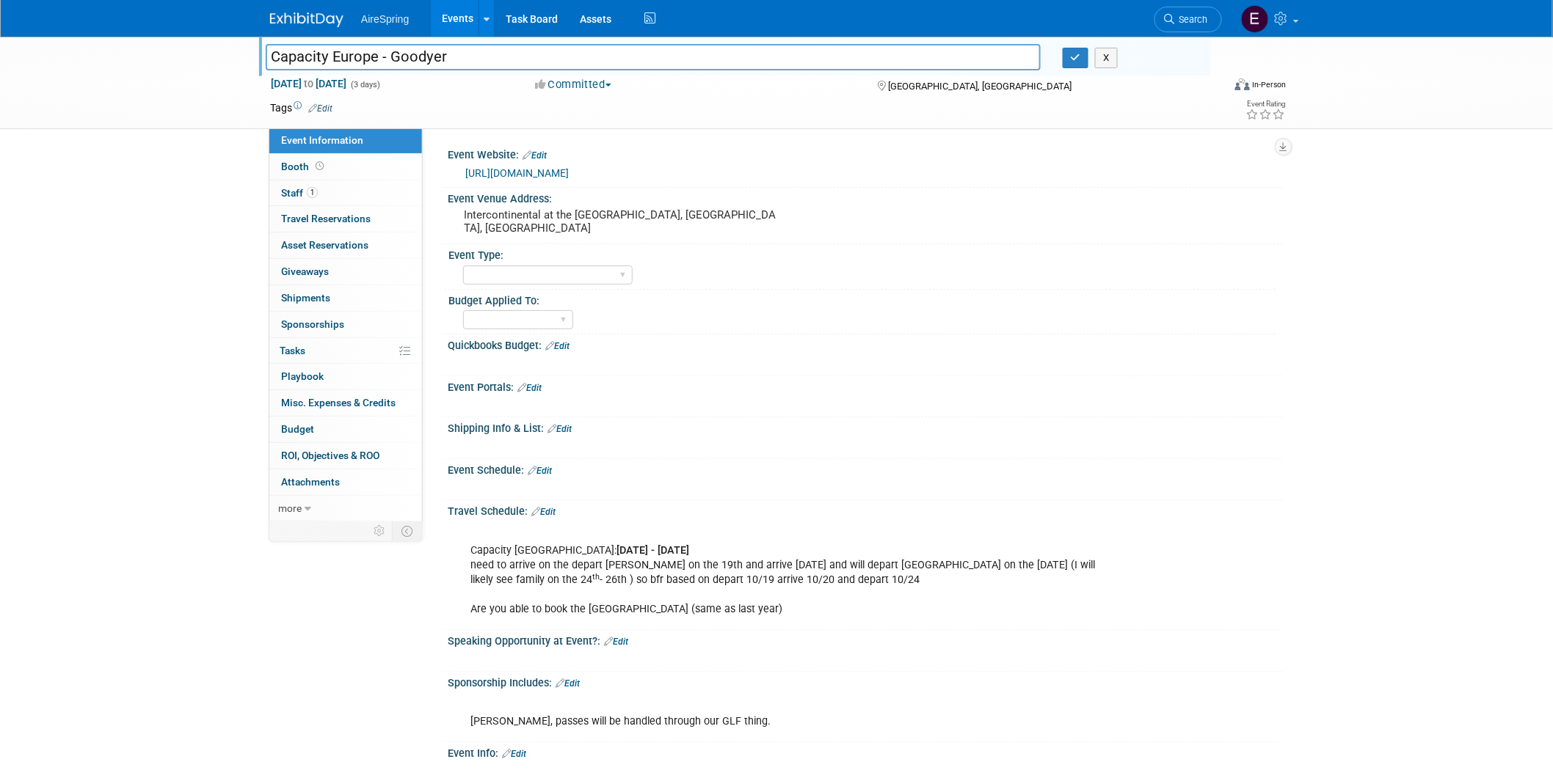
drag, startPoint x: 265, startPoint y: 52, endPoint x: 375, endPoint y: 56, distance: 110.1
click at [375, 56] on input "Capacity Europe - Goodyer" at bounding box center [653, 57] width 775 height 26
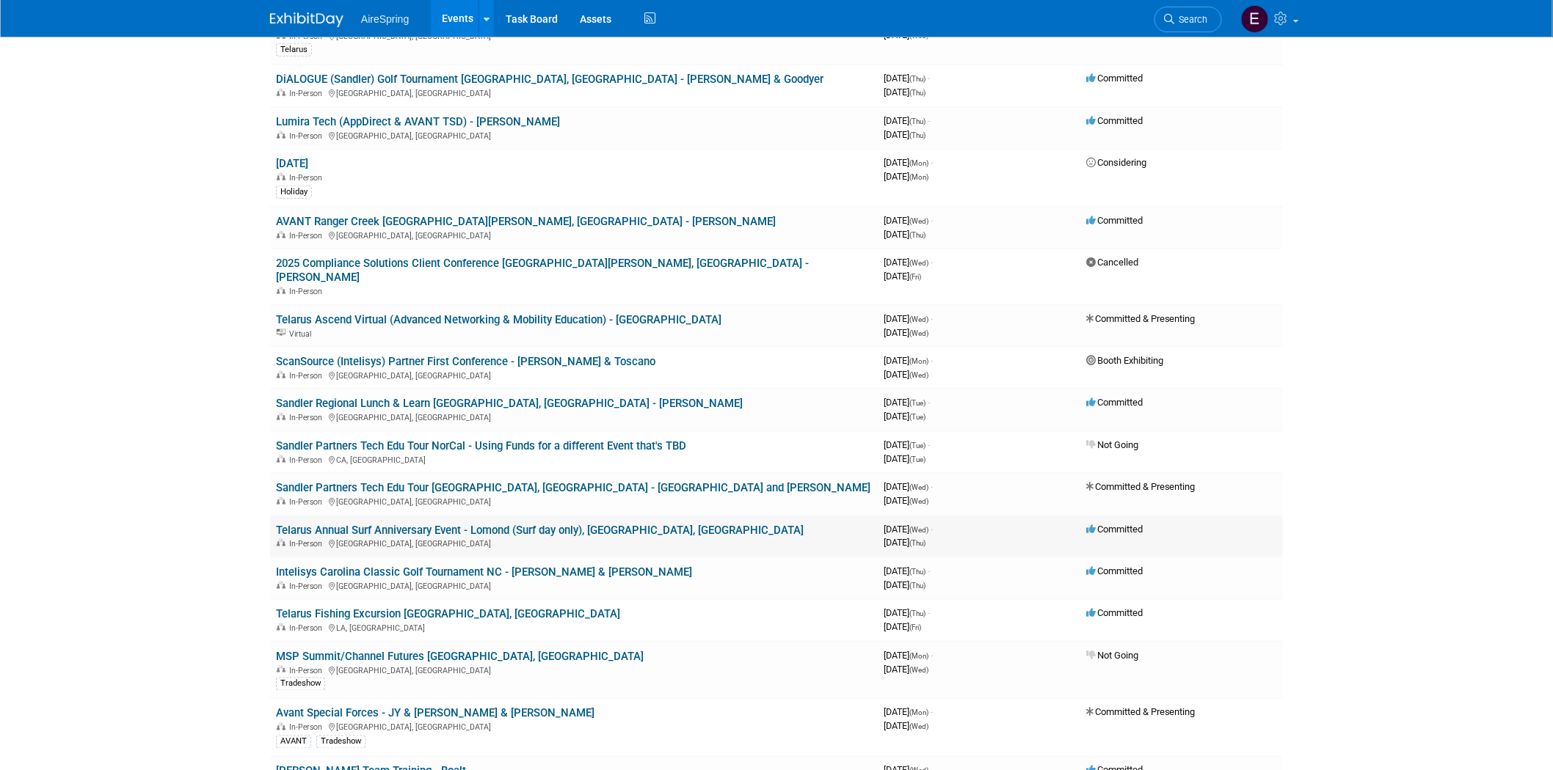
scroll to position [652, 0]
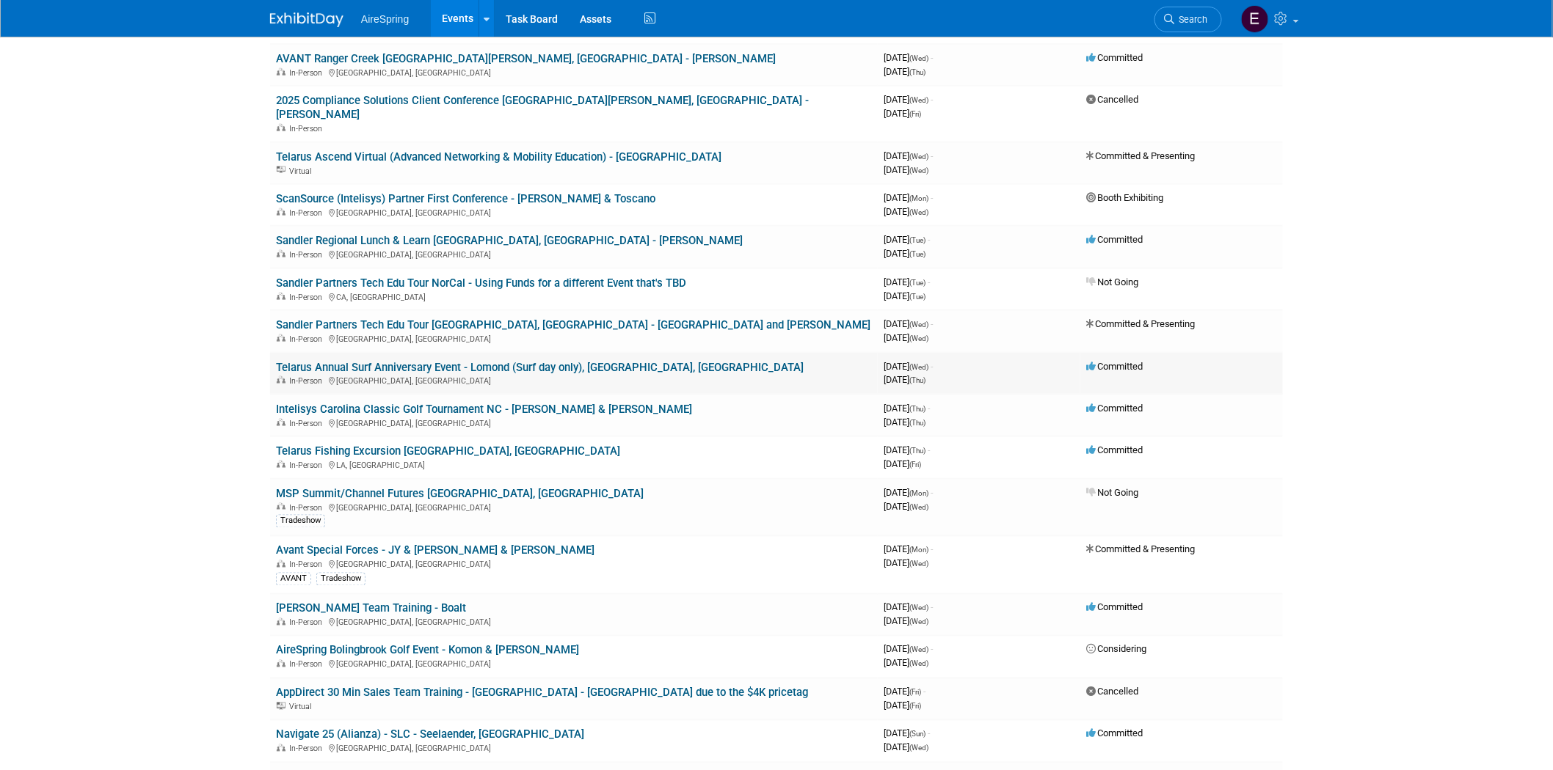
click at [415, 361] on link "Telarus Annual Surf Anniversary Event - Lomond (Surf day only), [GEOGRAPHIC_DAT…" at bounding box center [540, 367] width 528 height 13
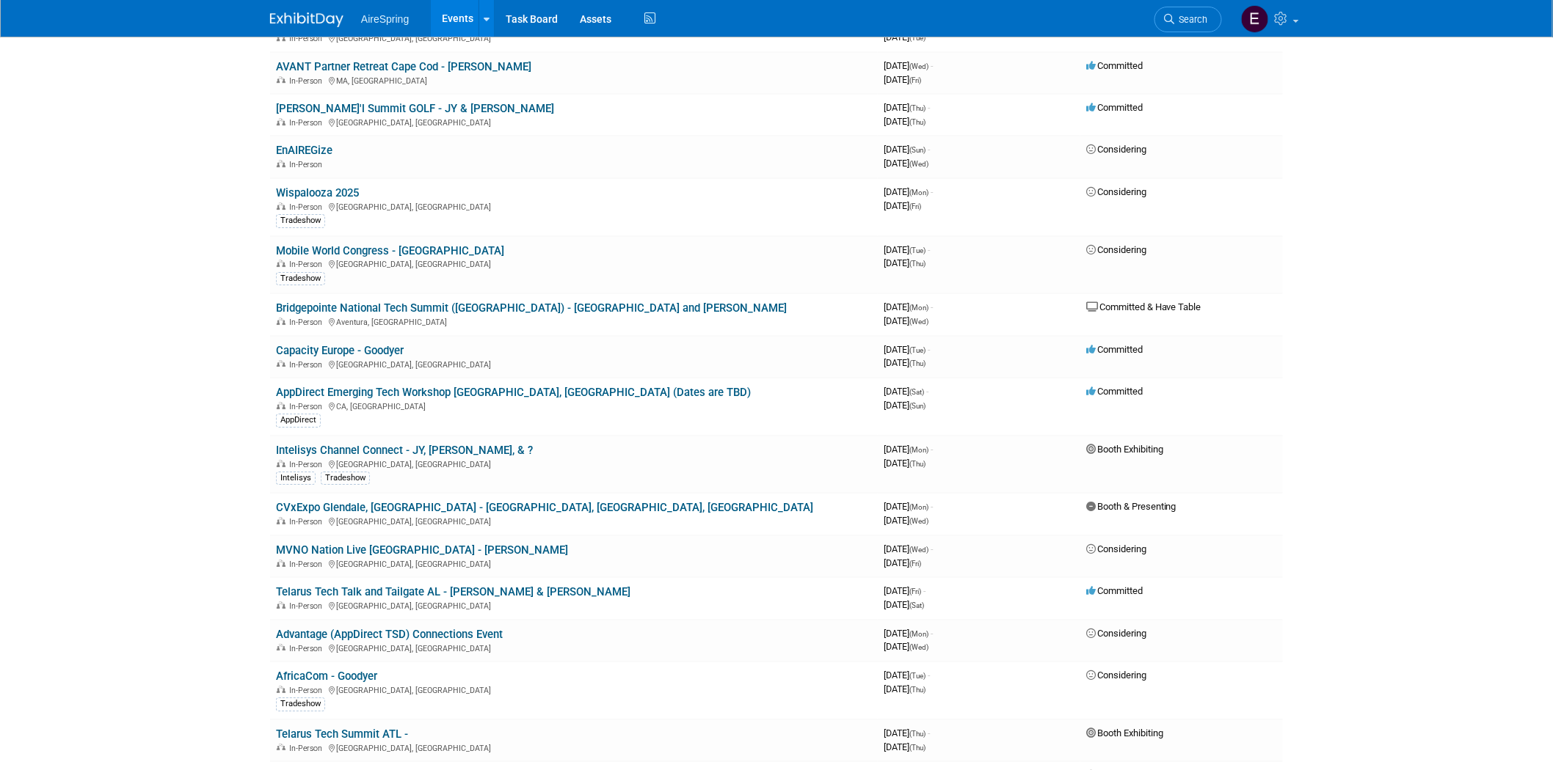
scroll to position [1875, 0]
click at [387, 343] on link "Capacity Europe - Goodyer" at bounding box center [340, 349] width 128 height 13
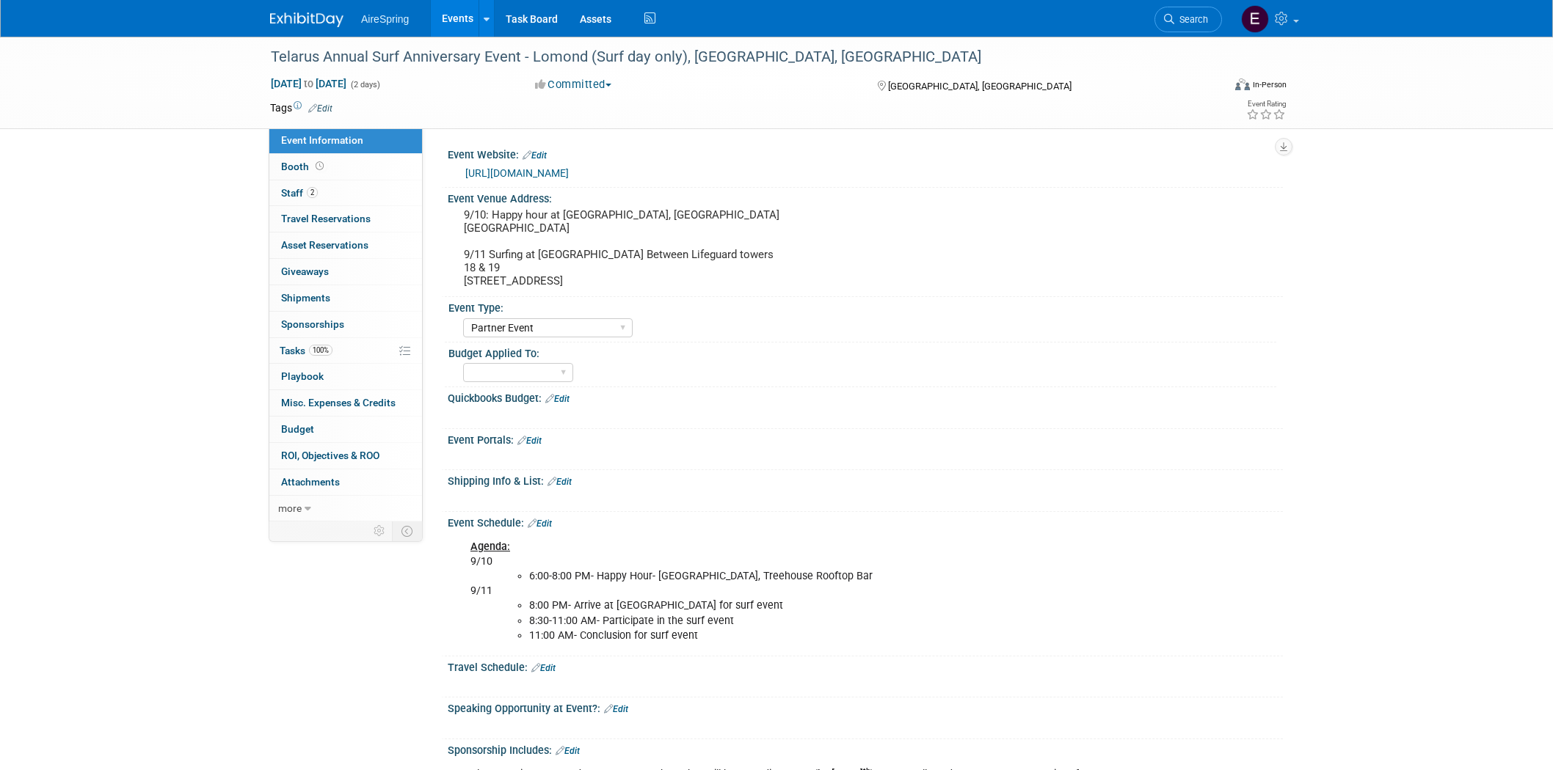
select select "Partner Event"
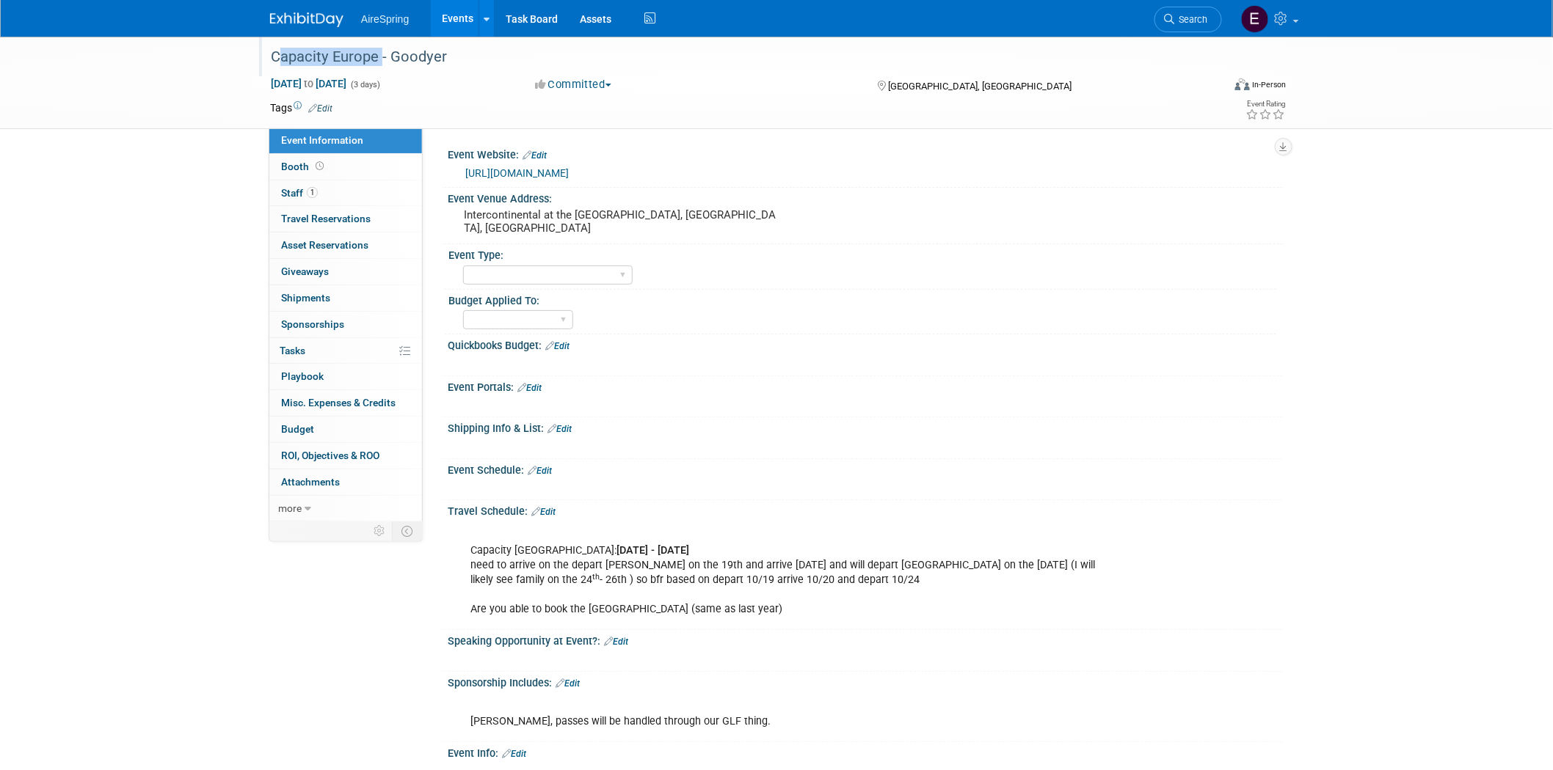
drag, startPoint x: 269, startPoint y: 54, endPoint x: 375, endPoint y: 53, distance: 106.4
click at [375, 53] on div "Capacity Europe - Goodyer" at bounding box center [733, 57] width 934 height 26
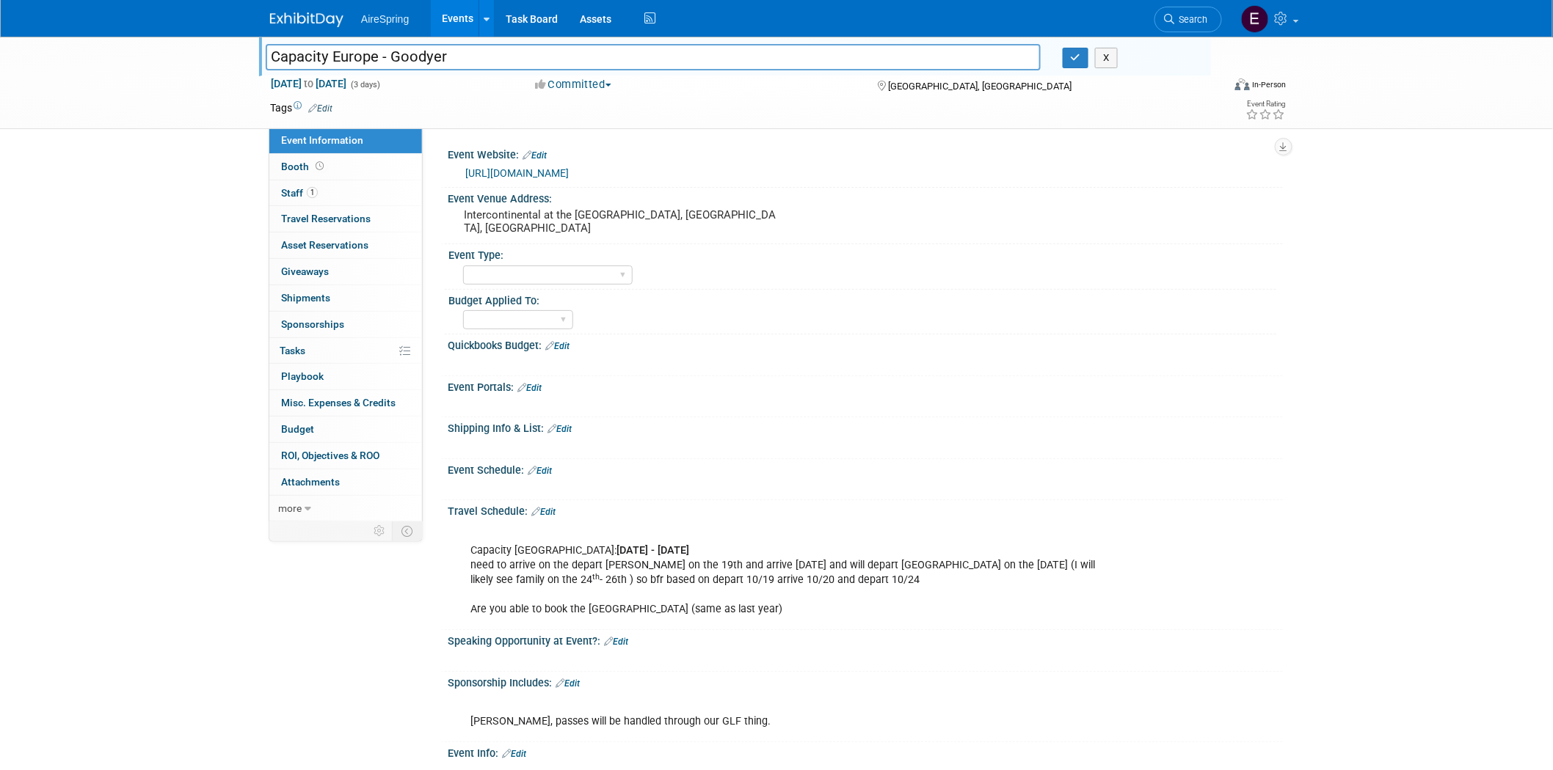
drag, startPoint x: 271, startPoint y: 54, endPoint x: 376, endPoint y: 54, distance: 104.2
click at [376, 54] on input "Capacity Europe - Goodyer" at bounding box center [653, 57] width 775 height 26
drag, startPoint x: 194, startPoint y: 94, endPoint x: 189, endPoint y: 84, distance: 10.8
click at [189, 84] on div "Capacity Europe - Goodyer Capacity Europe - Goodyer X [DATE] to [DATE] (3 days)…" at bounding box center [776, 83] width 1553 height 92
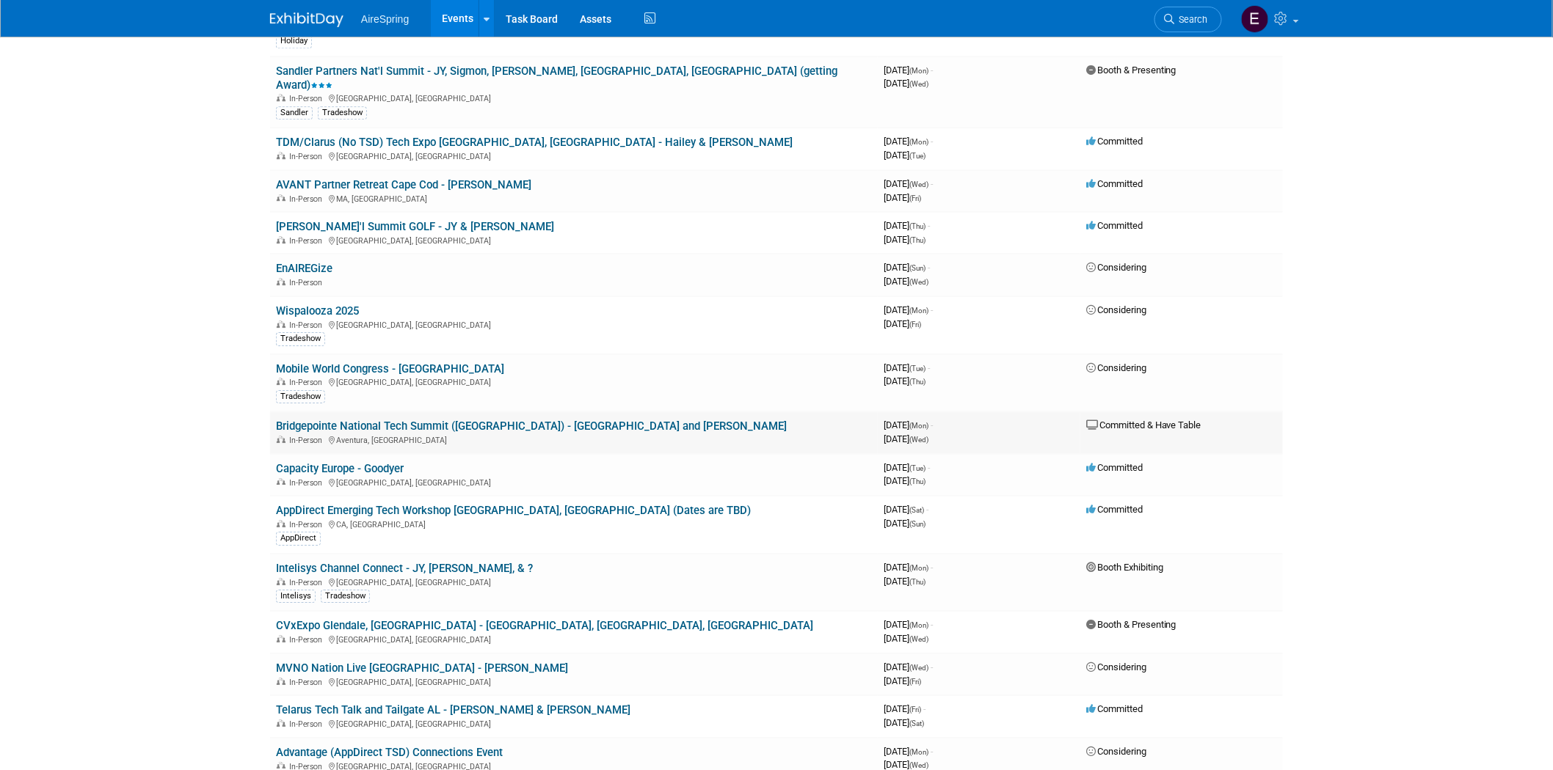
scroll to position [1630, 0]
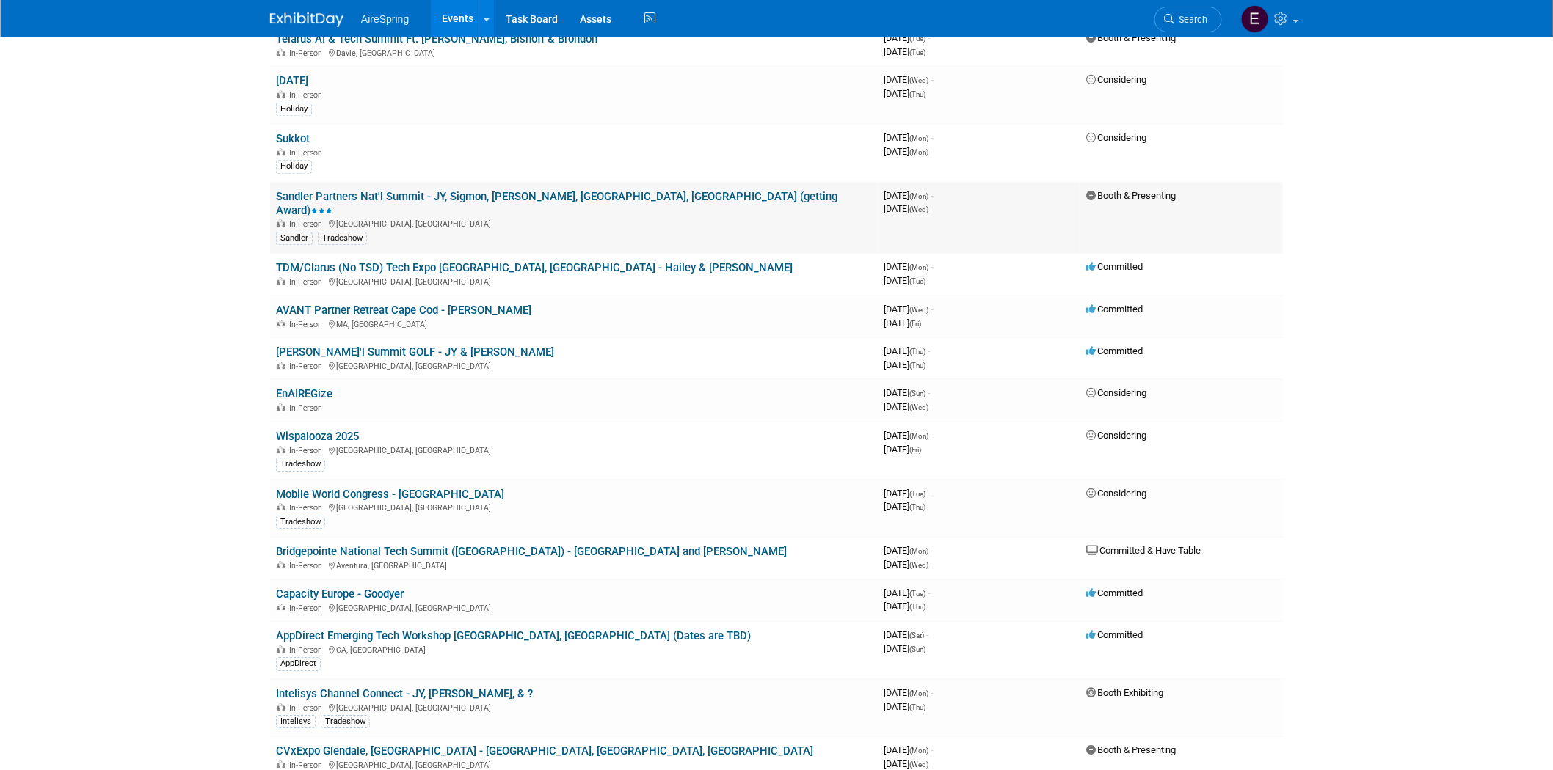
click at [560, 190] on link "Sandler Partners Nat'l Summit - JY, Sigmon, [PERSON_NAME], [GEOGRAPHIC_DATA], […" at bounding box center [556, 203] width 561 height 27
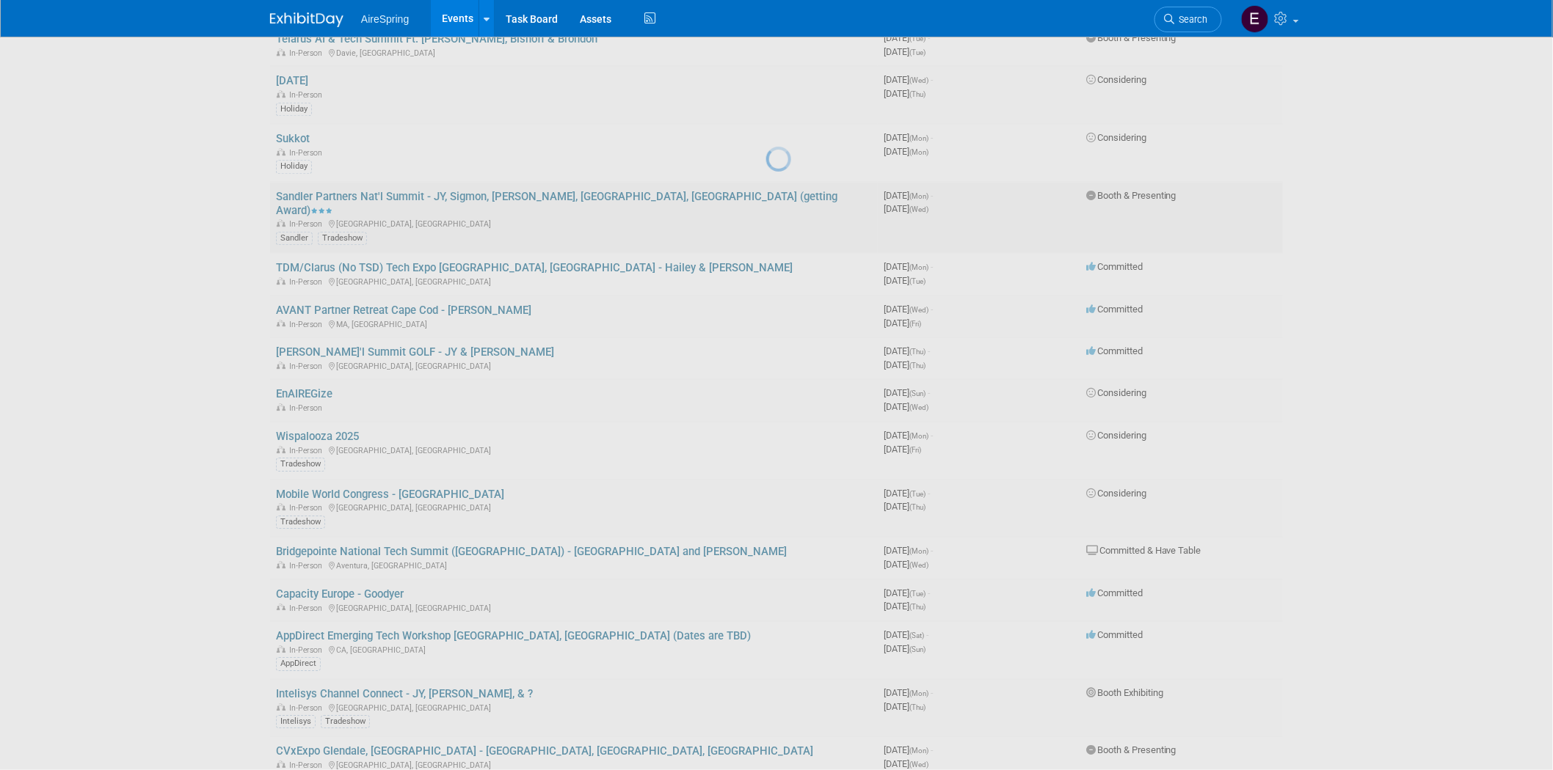
click at [766, 145] on div at bounding box center [776, 385] width 21 height 770
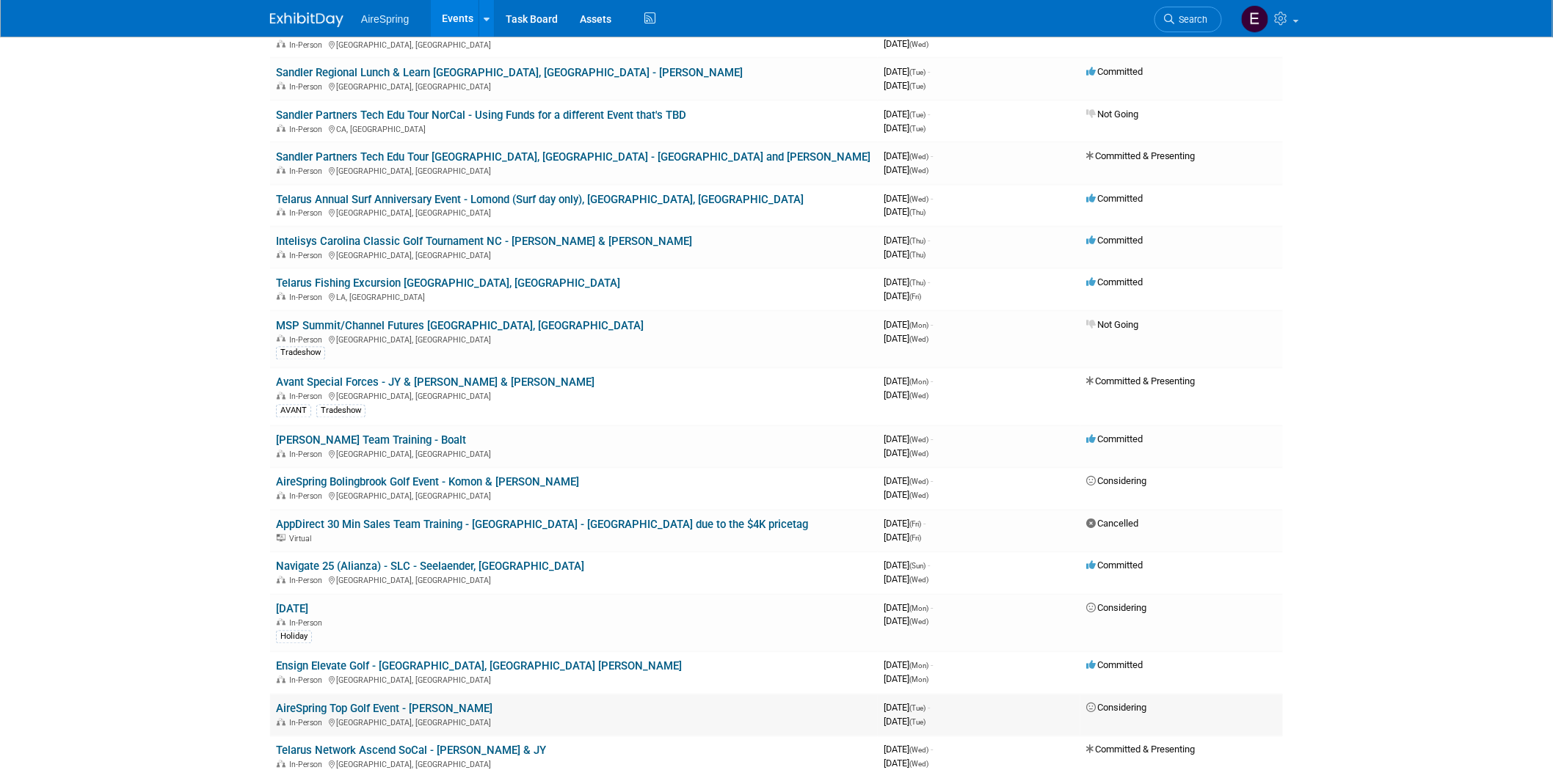
scroll to position [815, 0]
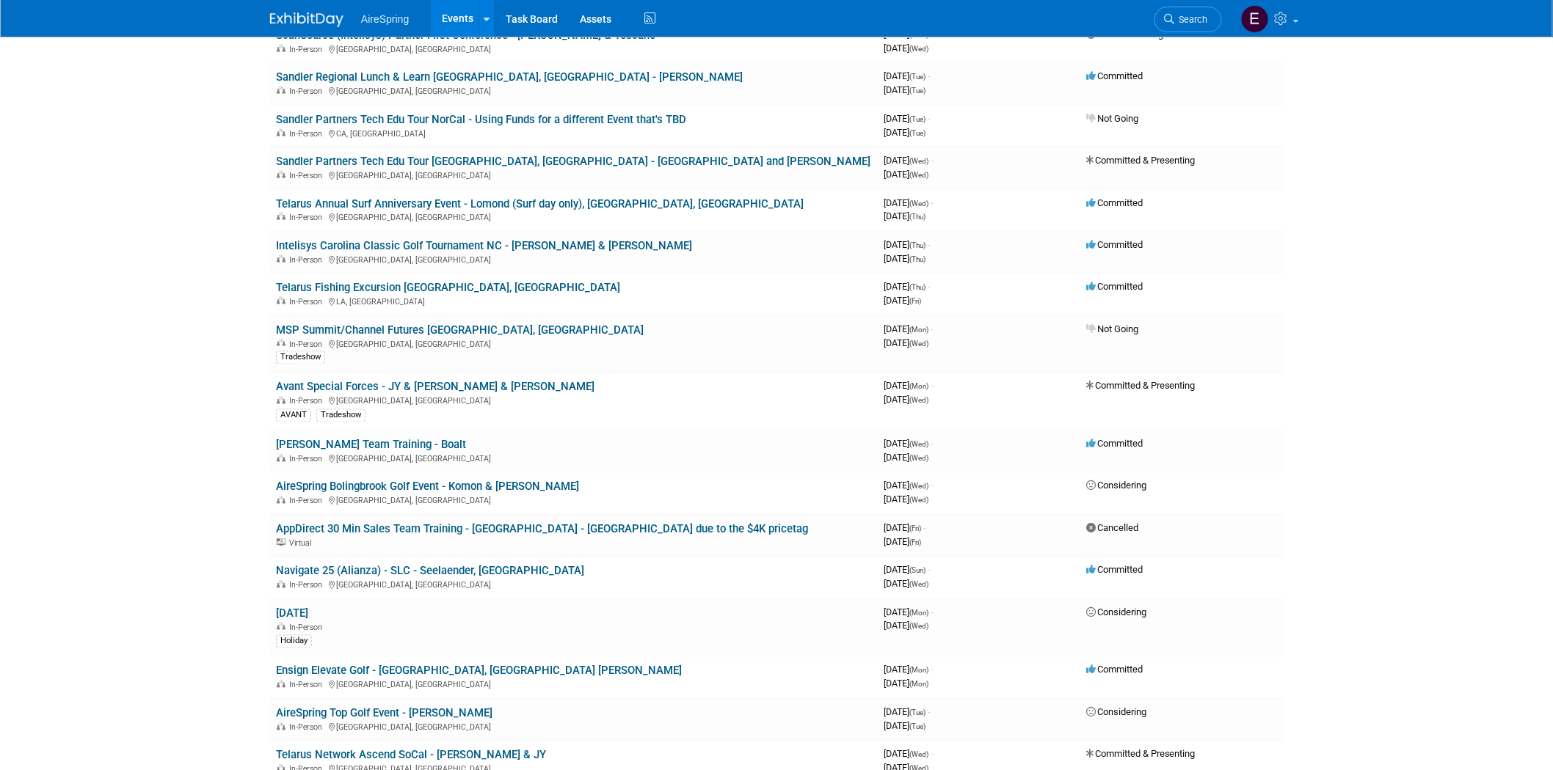
drag, startPoint x: 495, startPoint y: 179, endPoint x: 486, endPoint y: 194, distance: 17.1
click at [494, 197] on link "Telarus Annual Surf Anniversary Event - Lomond (Surf day only), [GEOGRAPHIC_DAT…" at bounding box center [540, 203] width 528 height 13
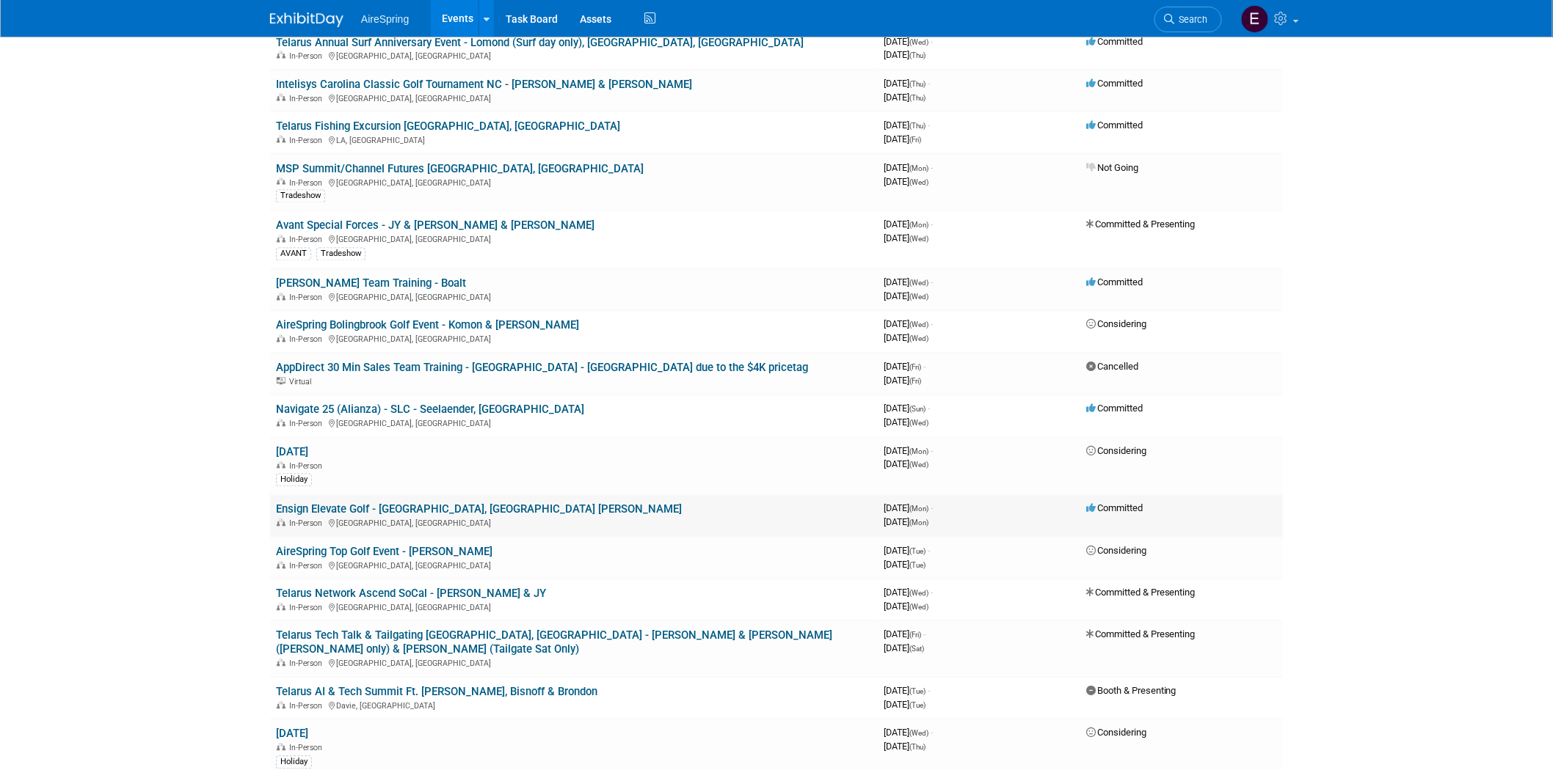
scroll to position [978, 0]
click at [373, 502] on link "Ensign Elevate Golf - [GEOGRAPHIC_DATA], [GEOGRAPHIC_DATA] [PERSON_NAME]" at bounding box center [479, 508] width 406 height 13
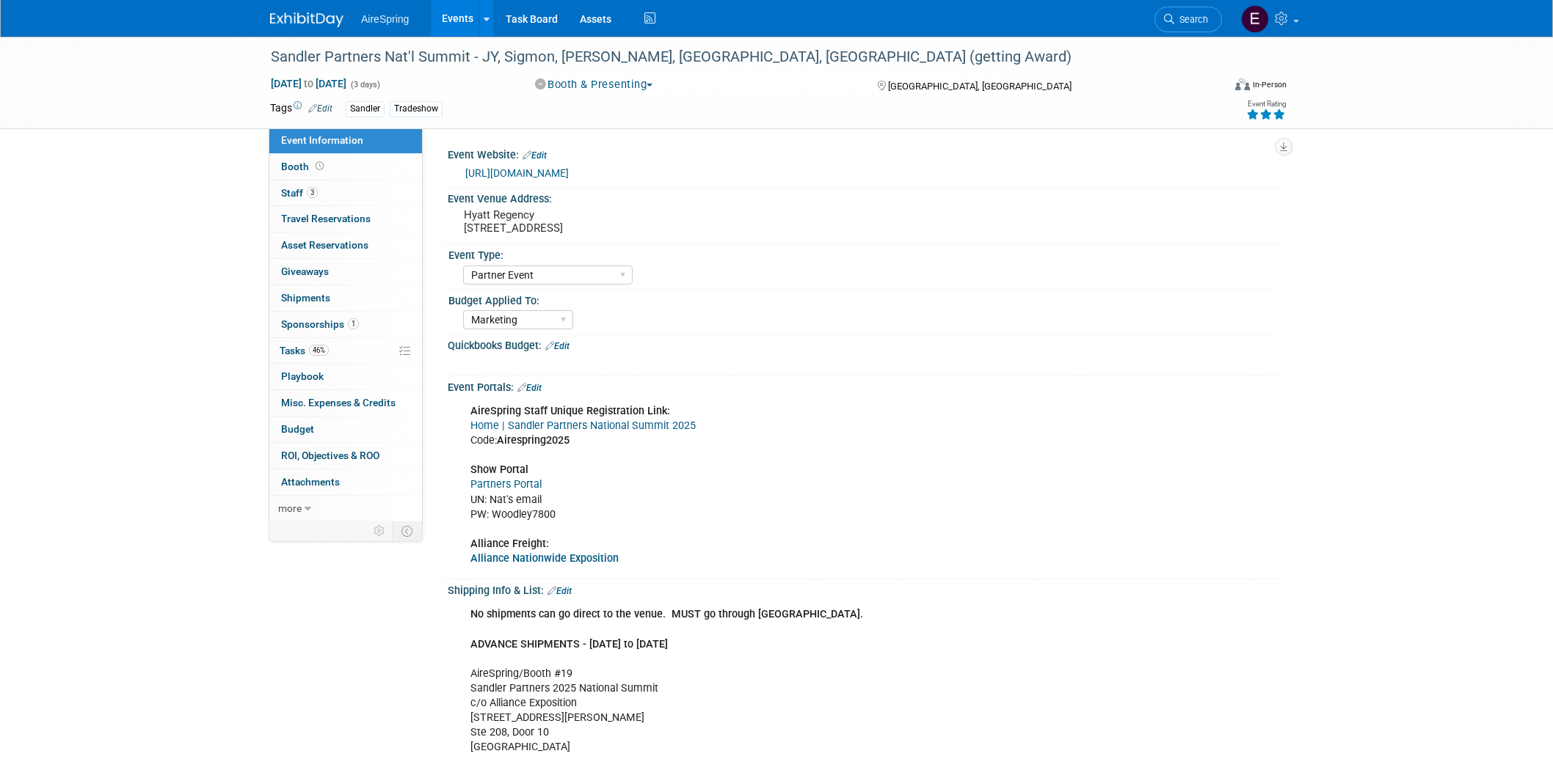
select select "Partner Event"
select select "Marketing"
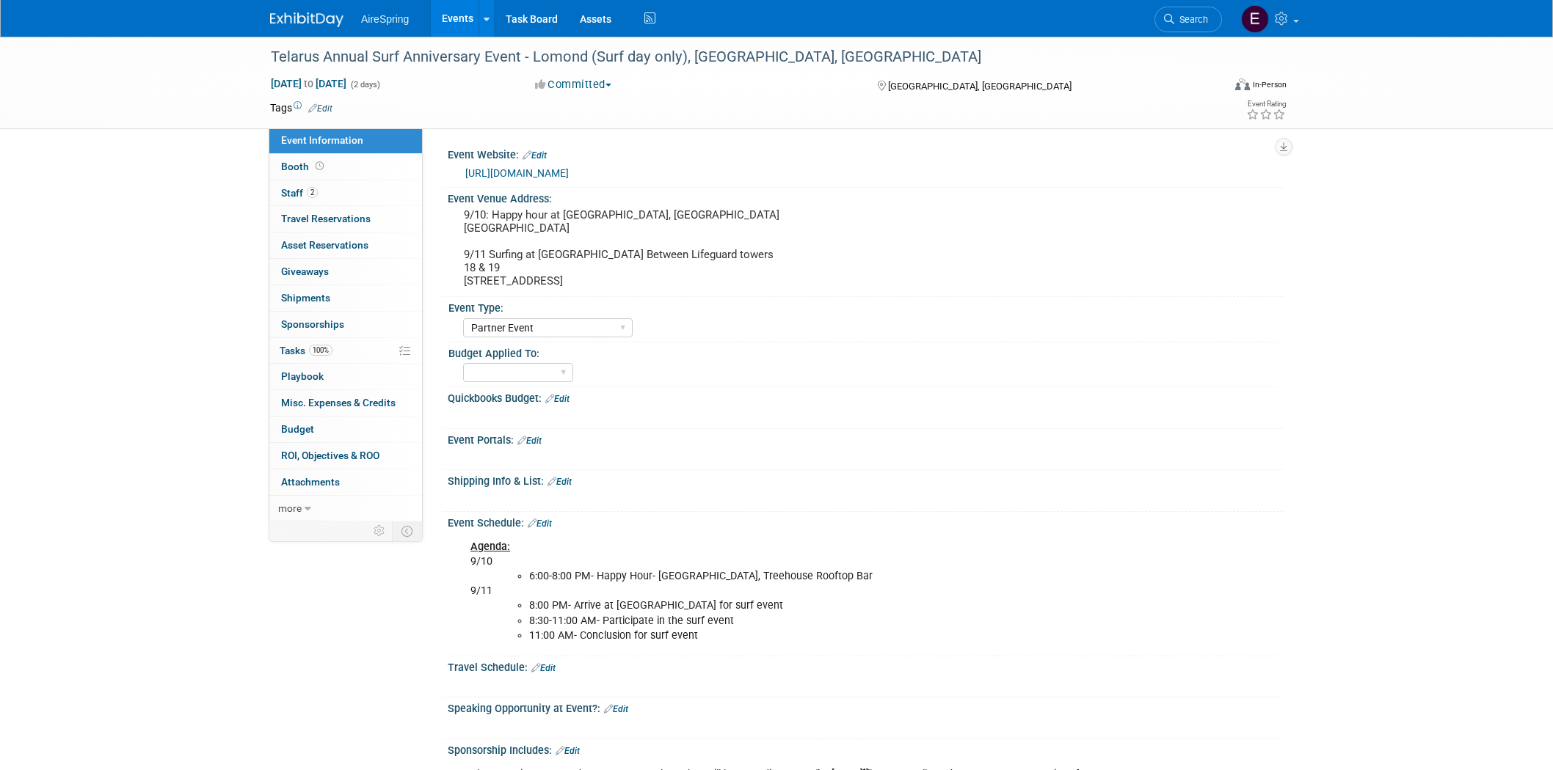
select select "Partner Event"
drag, startPoint x: 464, startPoint y: 227, endPoint x: 630, endPoint y: 233, distance: 165.9
click at [630, 233] on pre "9/10: Happy hour at [GEOGRAPHIC_DATA], [GEOGRAPHIC_DATA] [GEOGRAPHIC_DATA] 9/11…" at bounding box center [622, 247] width 316 height 79
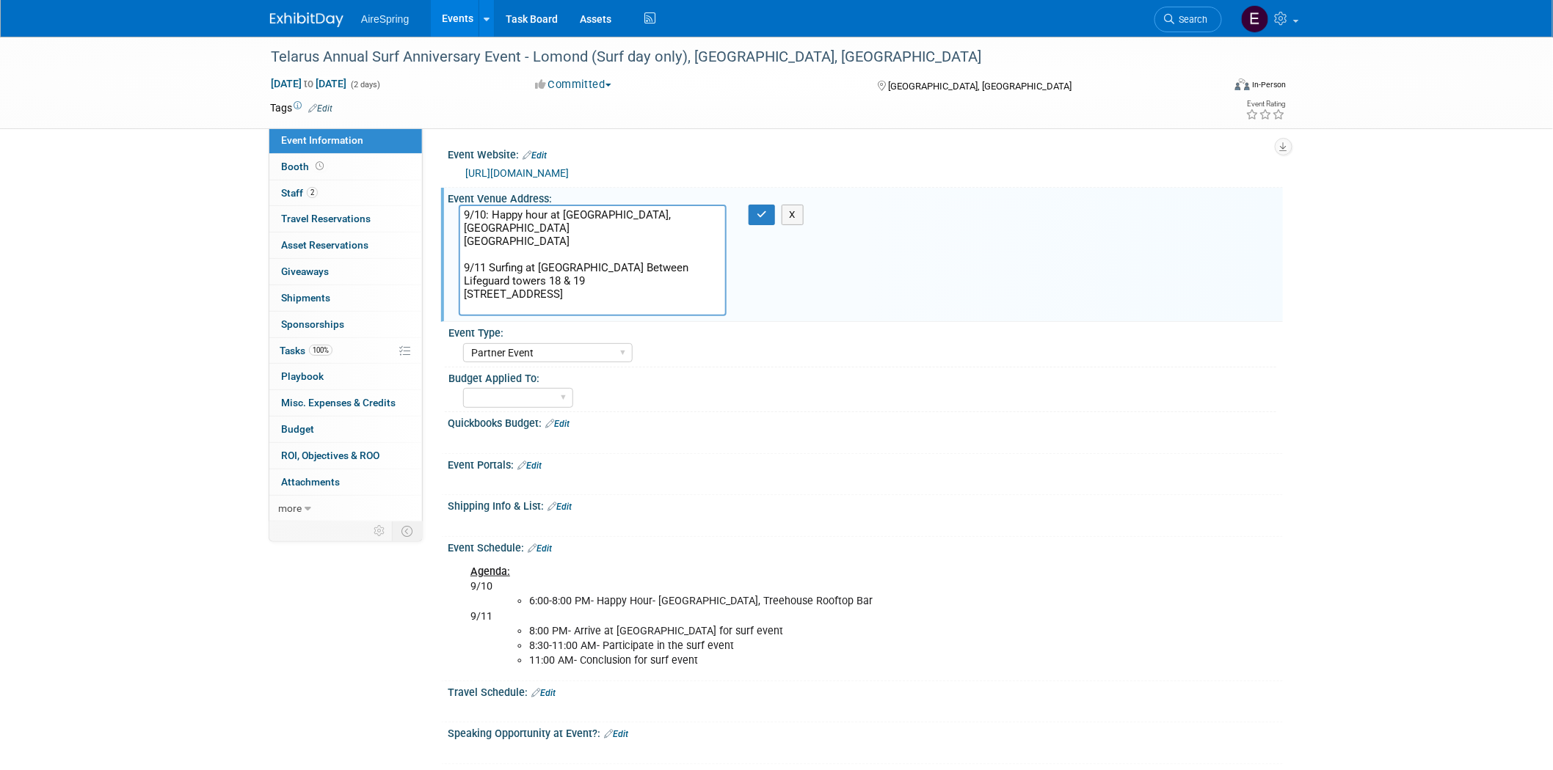
drag, startPoint x: 464, startPoint y: 240, endPoint x: 629, endPoint y: 246, distance: 164.5
click at [629, 246] on textarea "9/10: Happy hour at [GEOGRAPHIC_DATA], [GEOGRAPHIC_DATA] [GEOGRAPHIC_DATA] 9/11…" at bounding box center [593, 261] width 268 height 112
click at [149, 241] on div "Telarus Annual Surf Anniversary Event - Lomond (Surf day only), [GEOGRAPHIC_DAT…" at bounding box center [776, 659] width 1553 height 1244
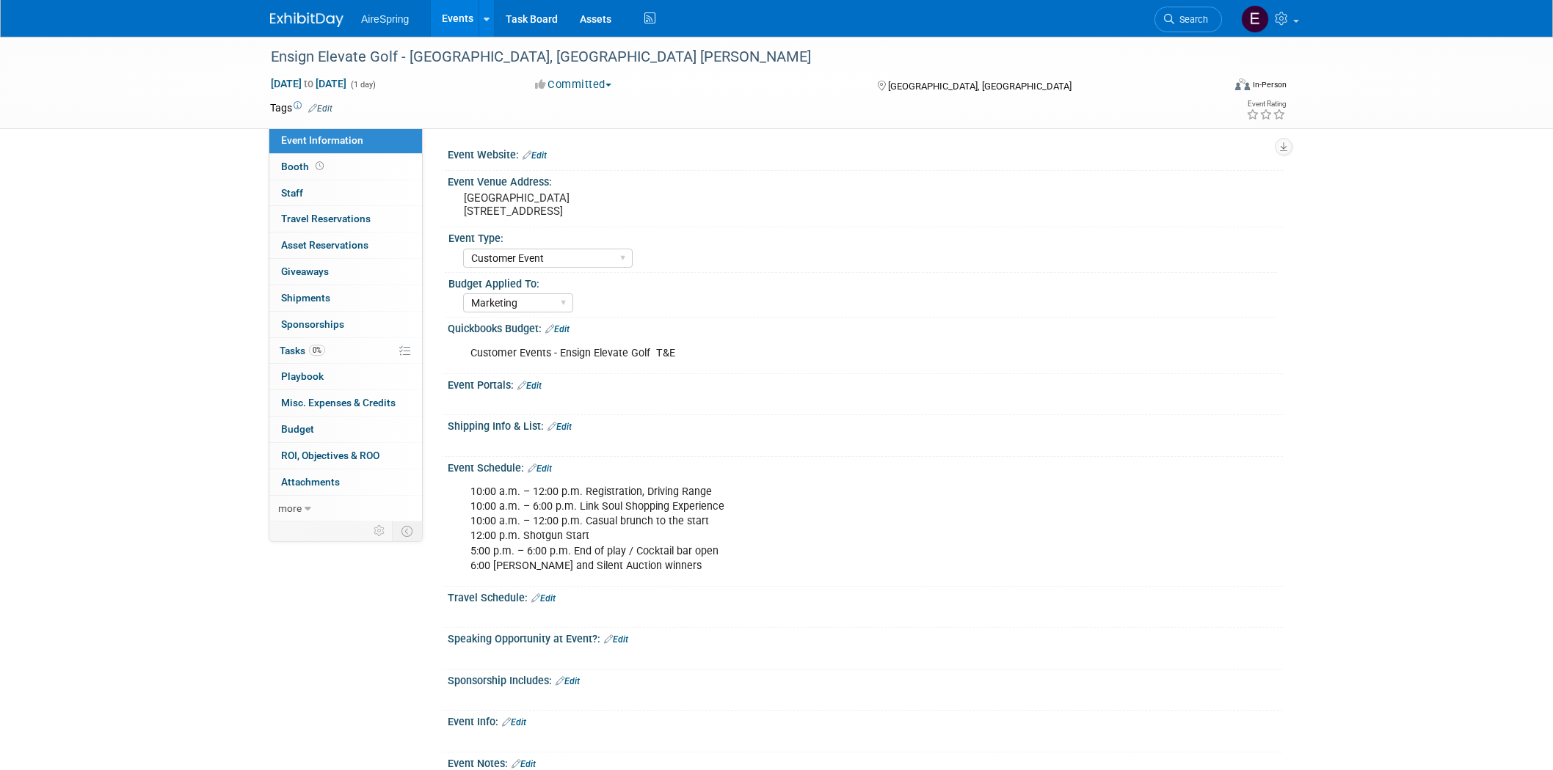
select select "Customer Event"
select select "Marketing"
drag, startPoint x: 269, startPoint y: 54, endPoint x: 499, endPoint y: 57, distance: 230.4
click at [499, 57] on div "Ensign Elevate Golf - Rancho Santa Fe, CA Ken Bisnoff" at bounding box center [733, 57] width 934 height 26
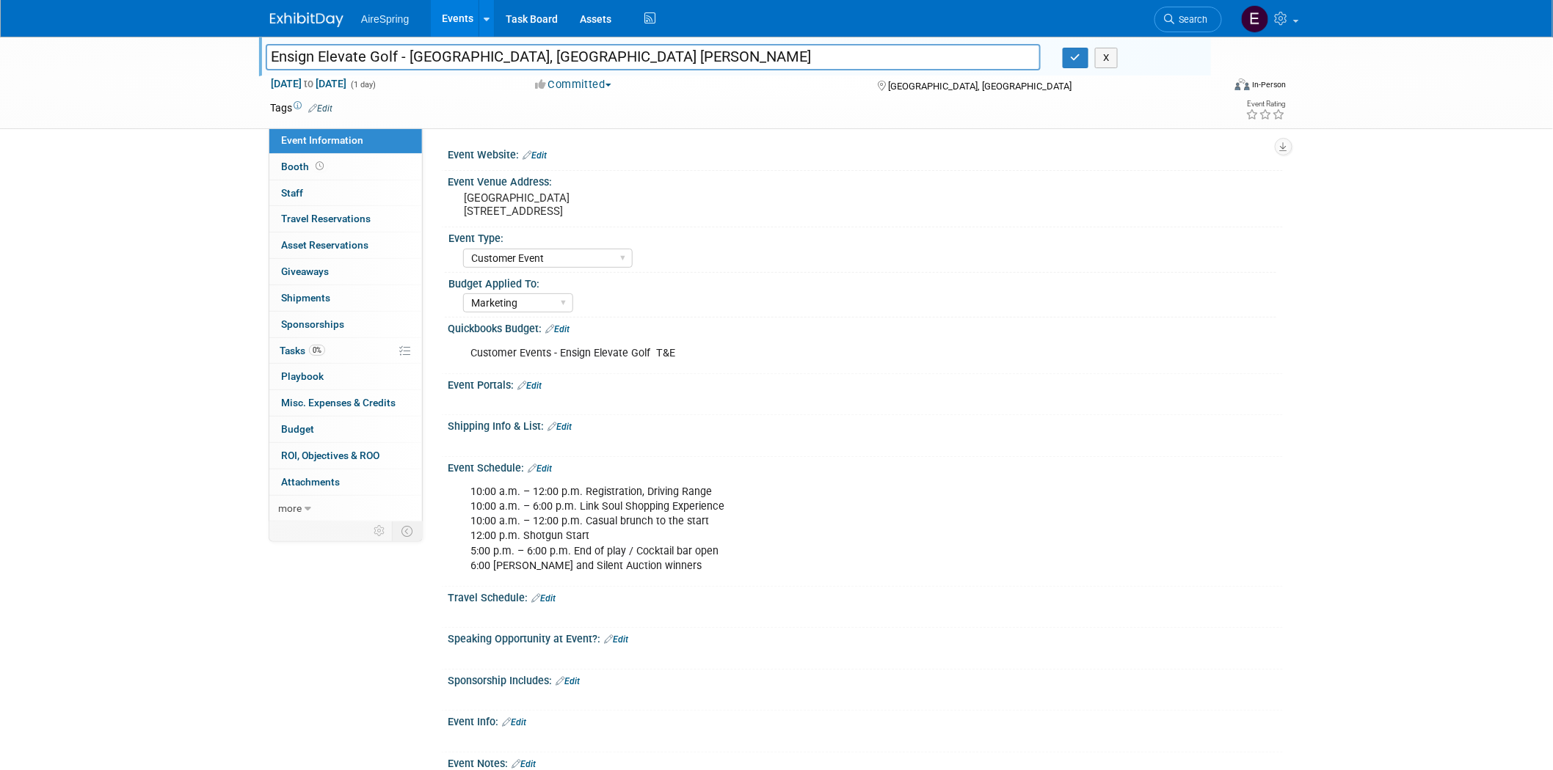
drag, startPoint x: 268, startPoint y: 54, endPoint x: 543, endPoint y: 60, distance: 275.2
click at [543, 60] on input "Ensign Elevate Golf - Rancho Santa Fe, CA Ken Bisnoff" at bounding box center [653, 57] width 775 height 26
